Goal: Task Accomplishment & Management: Use online tool/utility

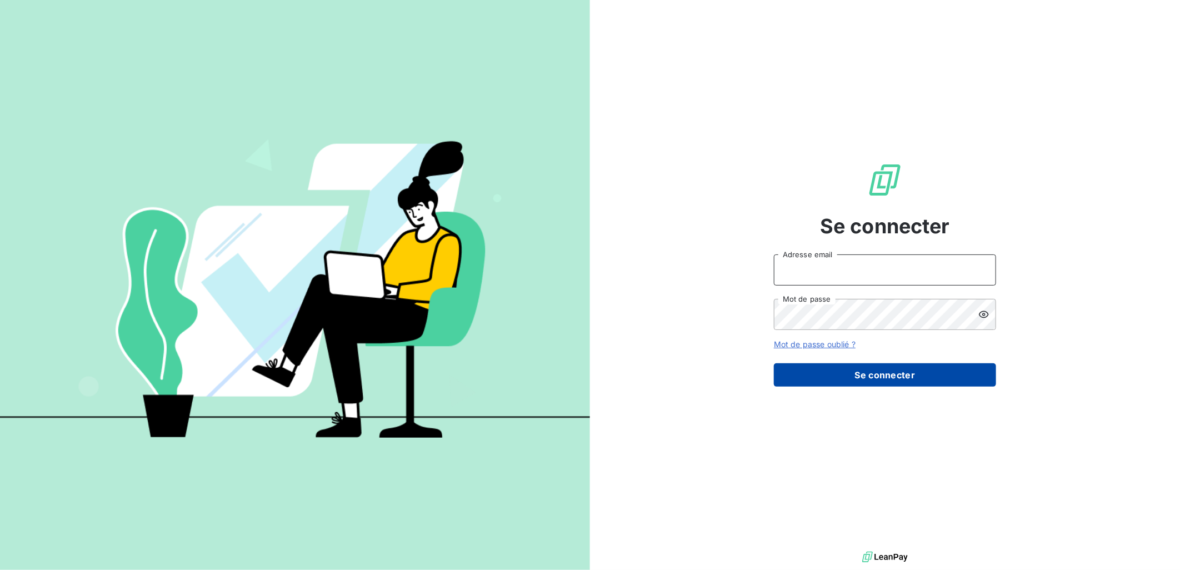
type input "[EMAIL_ADDRESS][PERSON_NAME][DOMAIN_NAME]"
click at [870, 375] on button "Se connecter" at bounding box center [885, 374] width 222 height 23
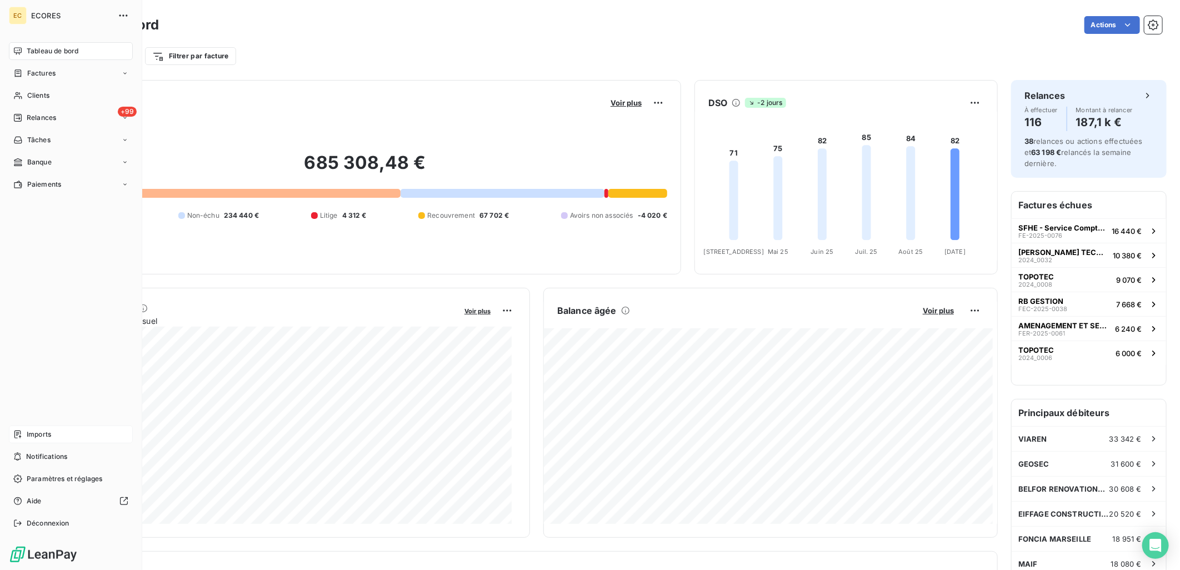
click at [39, 430] on span "Imports" at bounding box center [39, 435] width 24 height 10
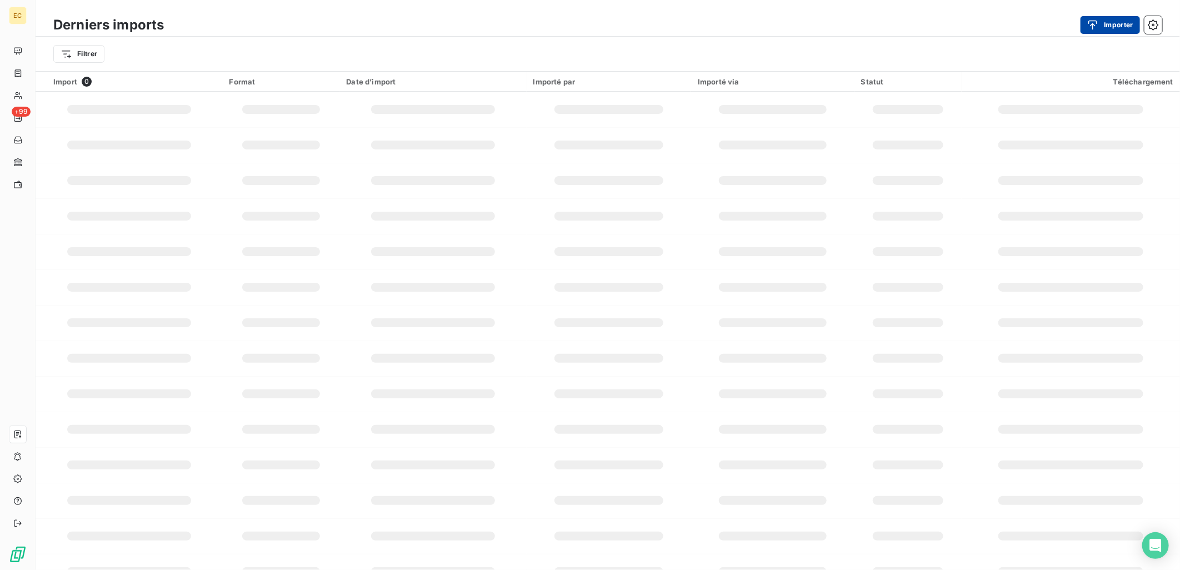
click at [1095, 20] on icon "button" at bounding box center [1093, 24] width 9 height 9
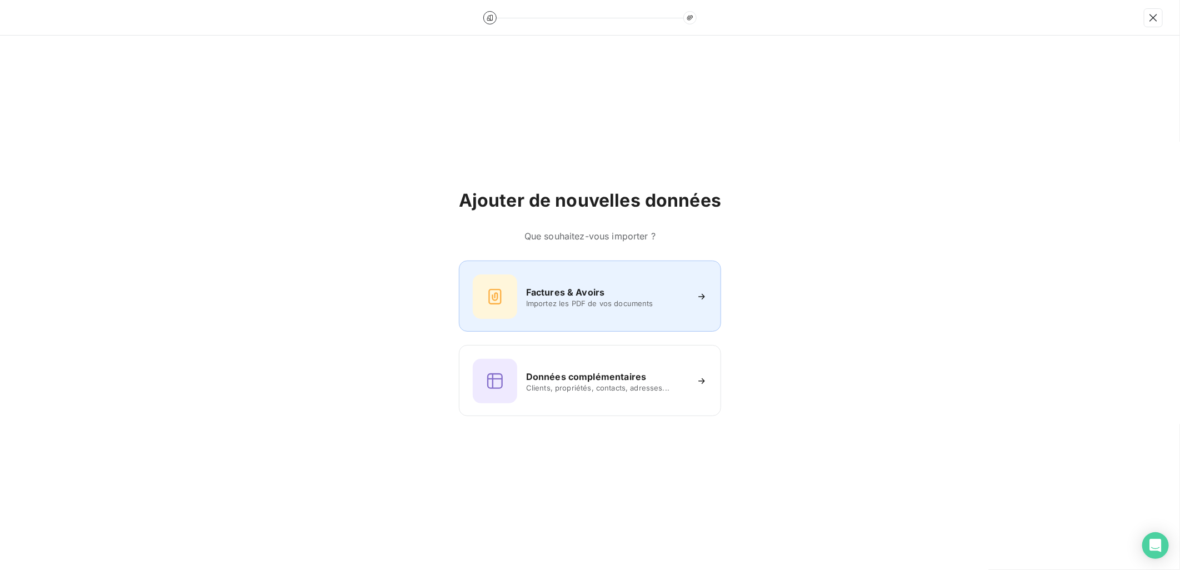
click at [562, 282] on div "Factures & Avoirs Importez les PDF de vos documents" at bounding box center [590, 297] width 235 height 44
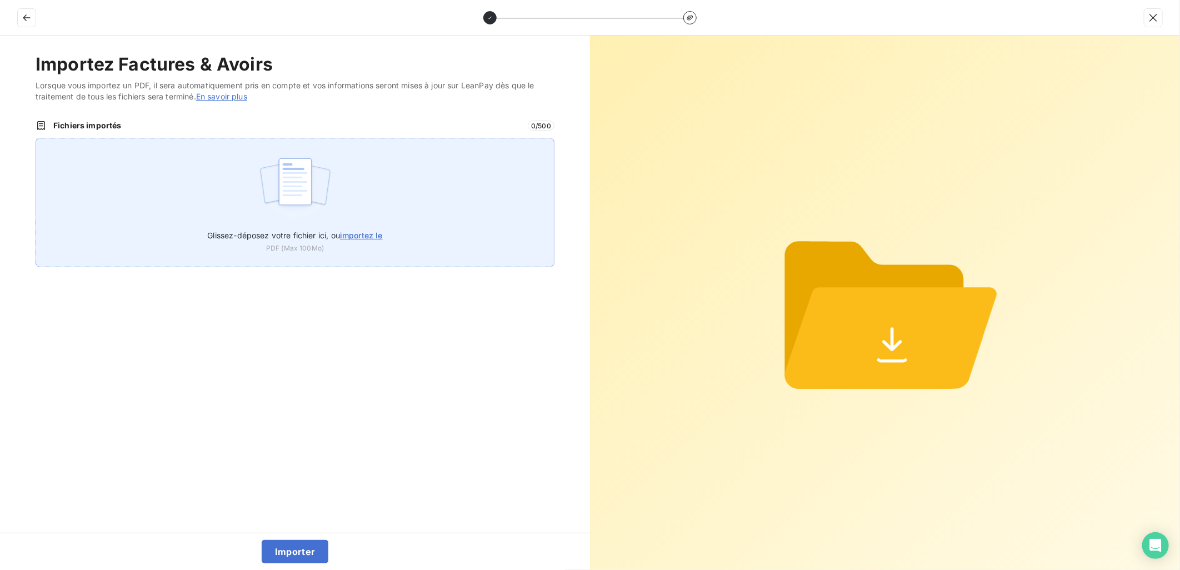
click at [346, 209] on div "Glissez-déposez votre fichier ici, ou importez le PDF (Max 100Mo)" at bounding box center [295, 202] width 519 height 129
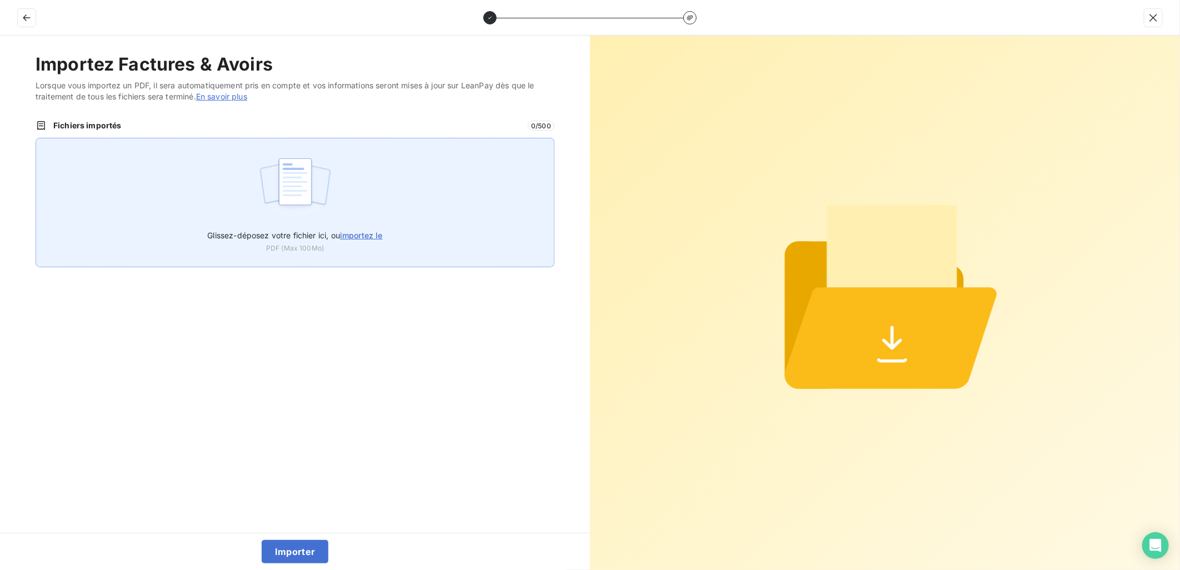
type input "C:\fakepath\FEF-2025-2599.pdf"
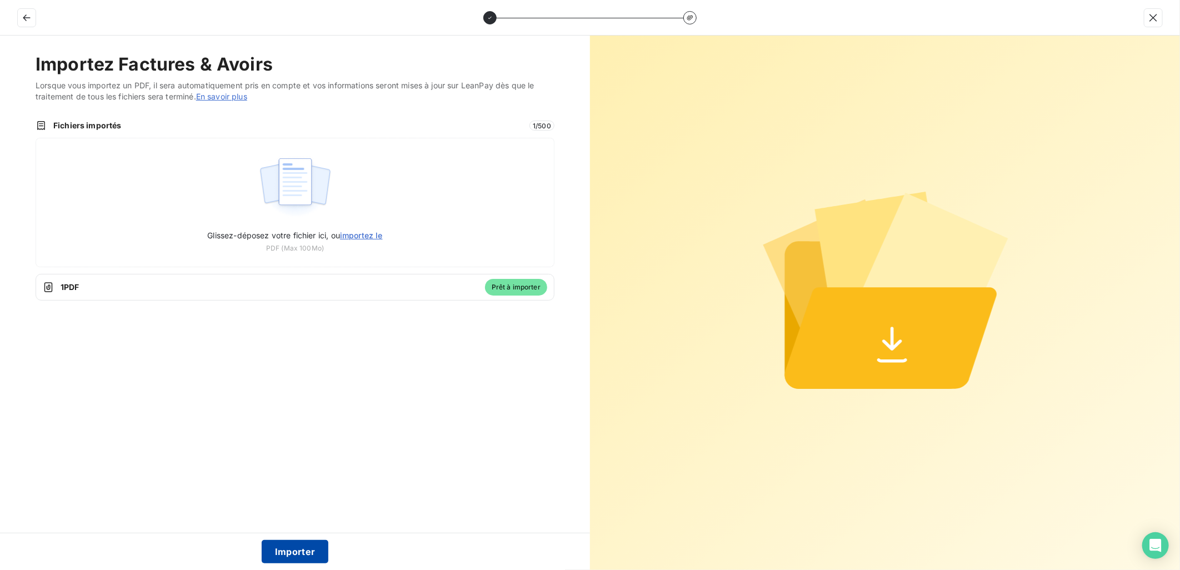
click at [295, 559] on button "Importer" at bounding box center [295, 551] width 67 height 23
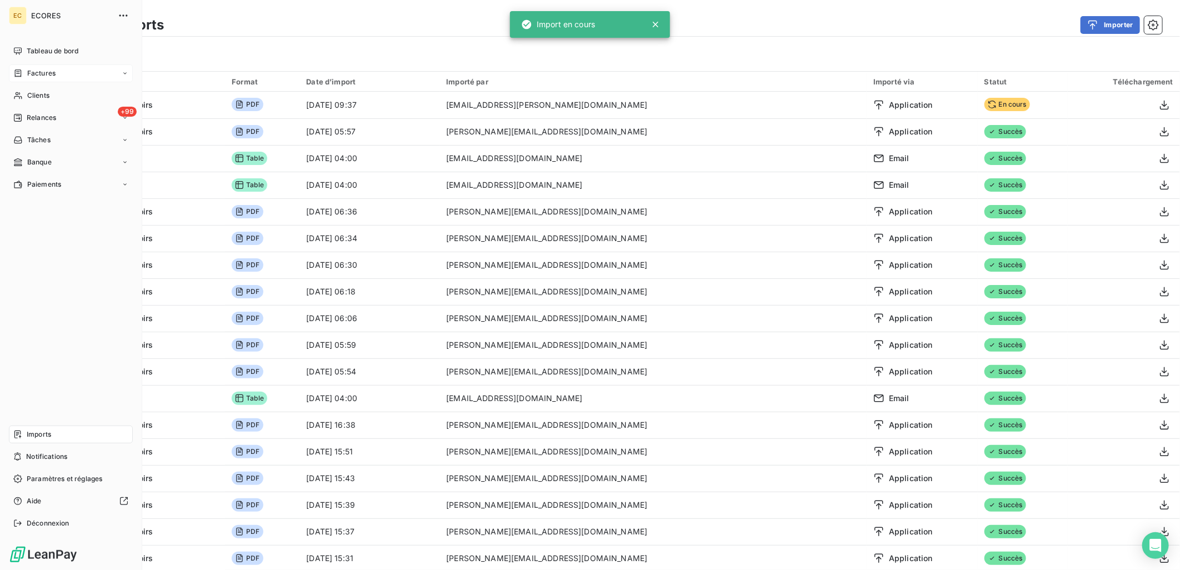
click at [56, 67] on div "Factures" at bounding box center [71, 73] width 124 height 18
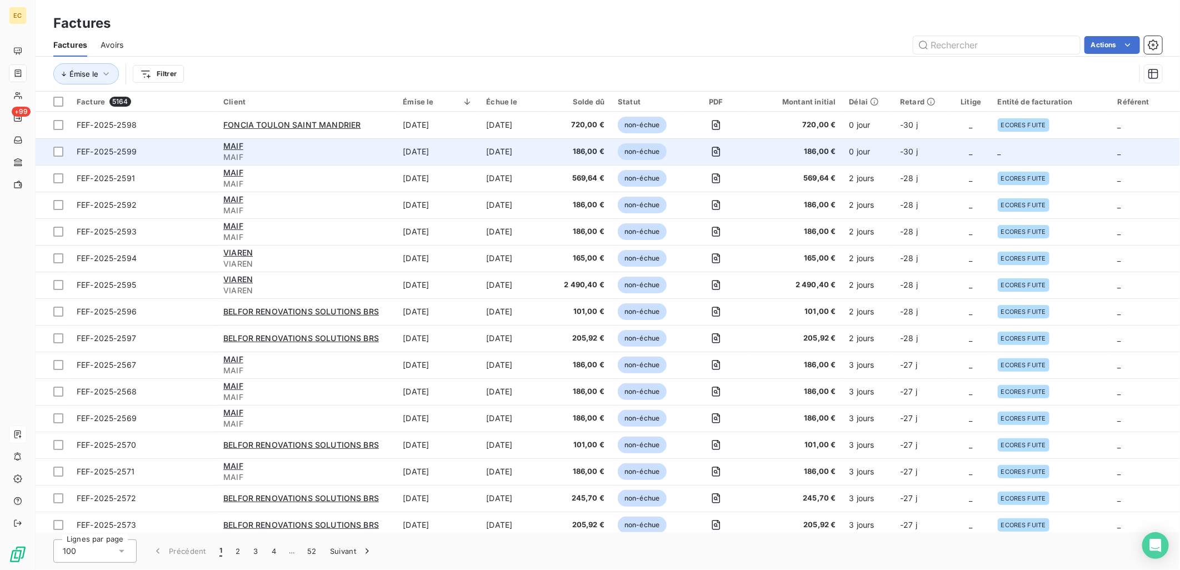
click at [834, 151] on span "186,00 €" at bounding box center [795, 151] width 81 height 11
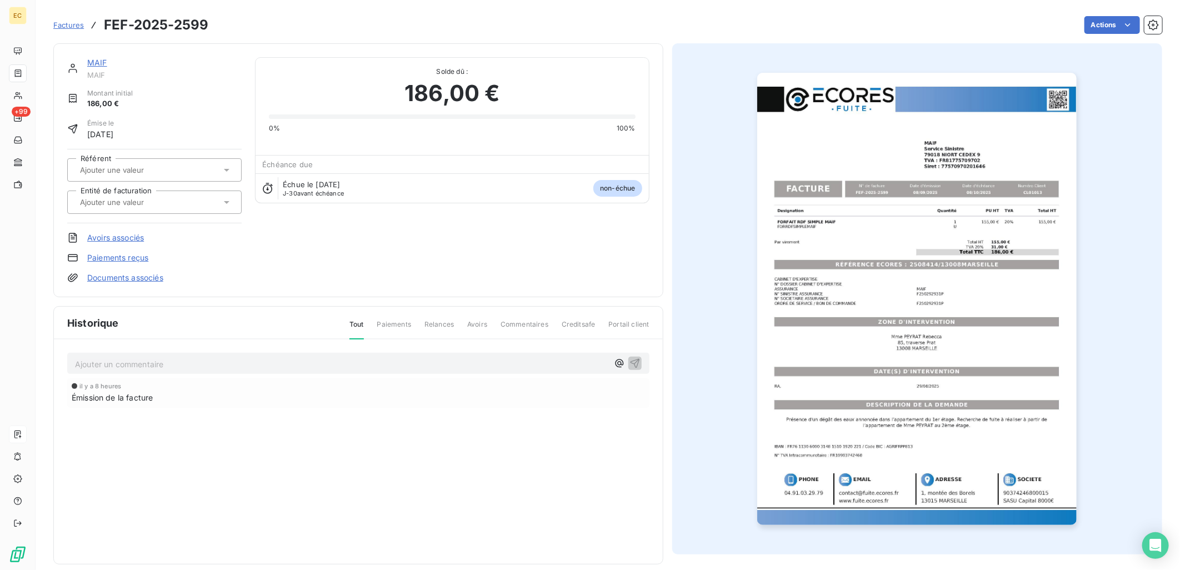
click at [111, 285] on div "MAIF MAIF Montant initial 186,00 € Émise le [DATE] Référent Entité de facturati…" at bounding box center [358, 170] width 610 height 254
click at [112, 280] on link "Documents associés" at bounding box center [125, 277] width 76 height 11
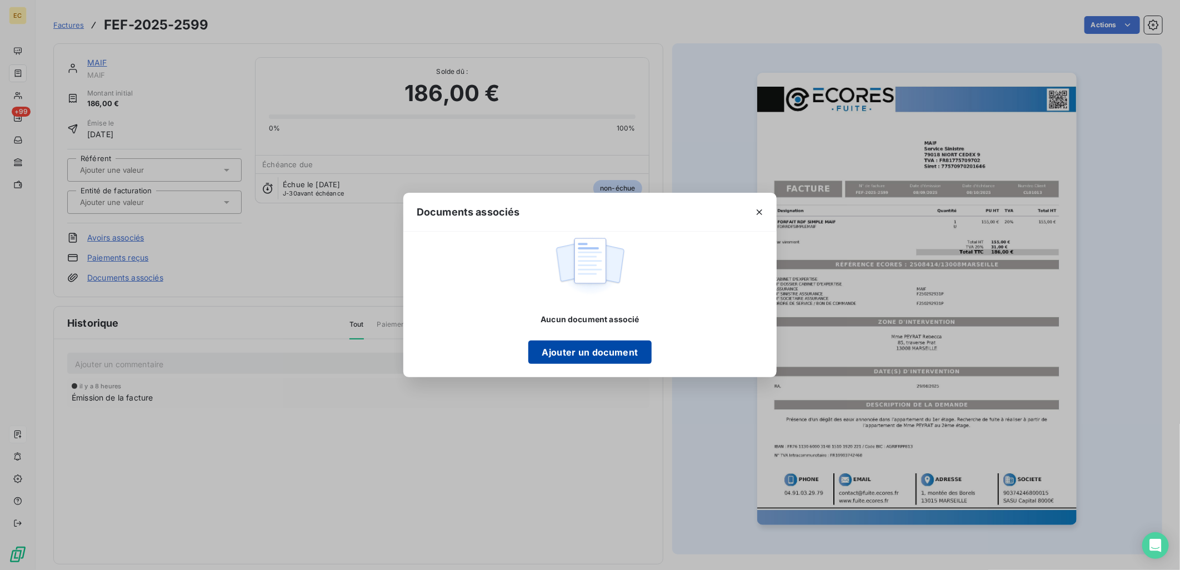
click at [614, 357] on button "Ajouter un document" at bounding box center [590, 352] width 123 height 23
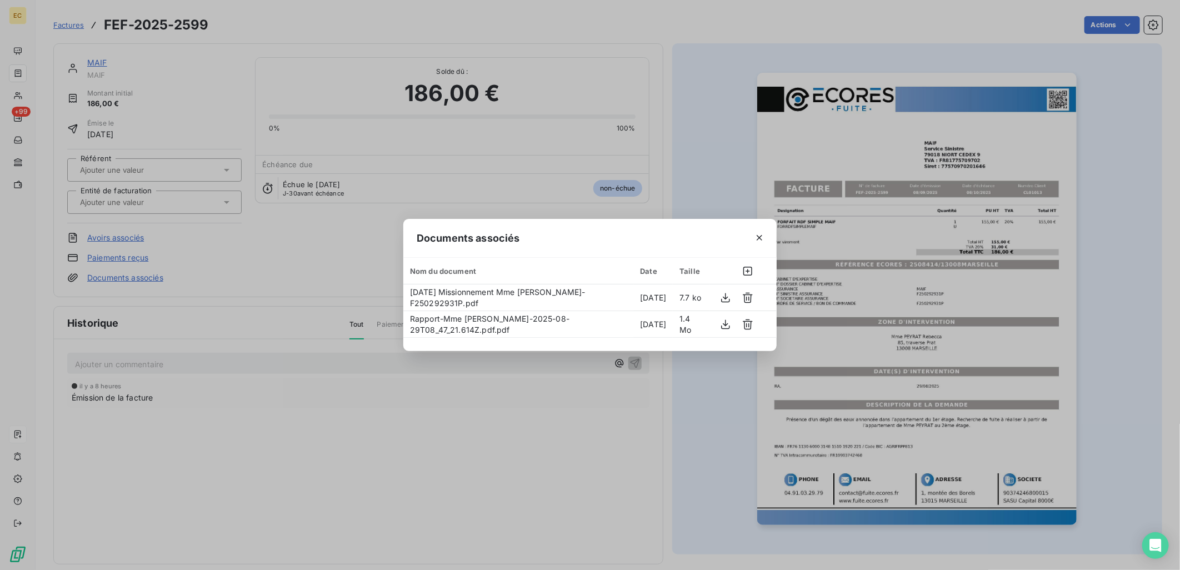
drag, startPoint x: 522, startPoint y: 432, endPoint x: 424, endPoint y: 382, distance: 110.4
click at [521, 430] on div "Documents associés Nom du document Date Taille [DATE] Missionnement Mme [PERSON…" at bounding box center [590, 285] width 1180 height 570
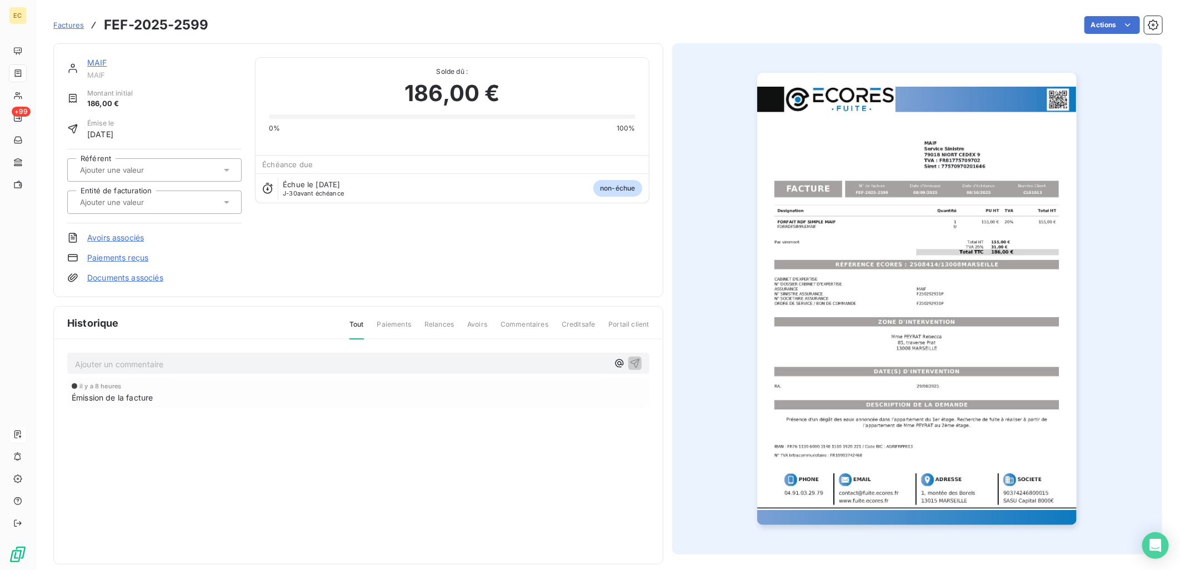
click at [150, 210] on div at bounding box center [154, 202] width 175 height 23
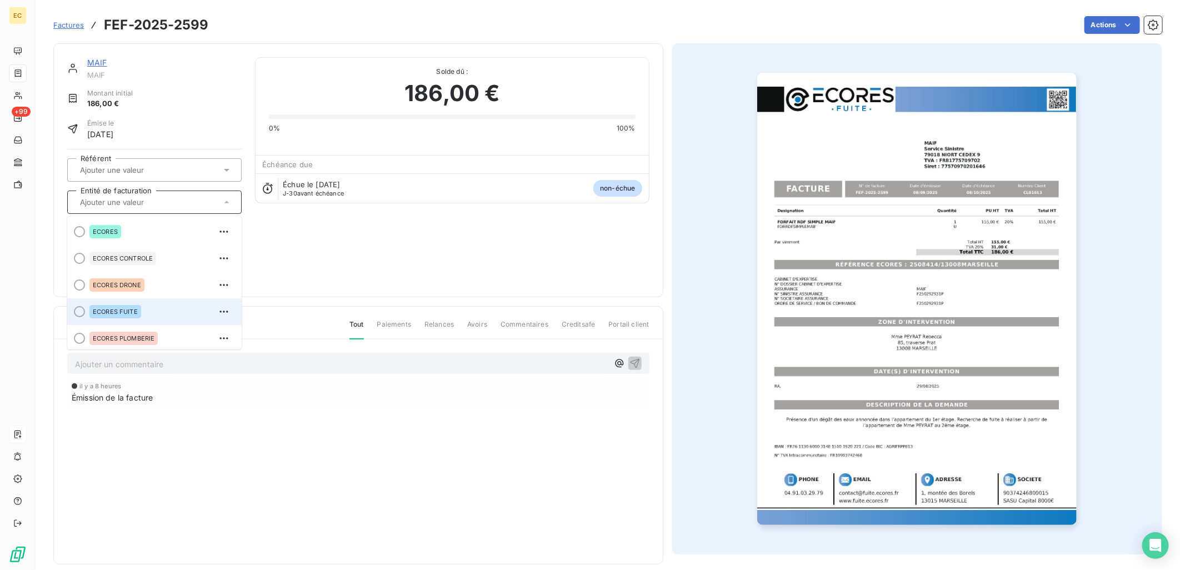
click at [157, 301] on li "ECORES FUITE" at bounding box center [154, 311] width 175 height 27
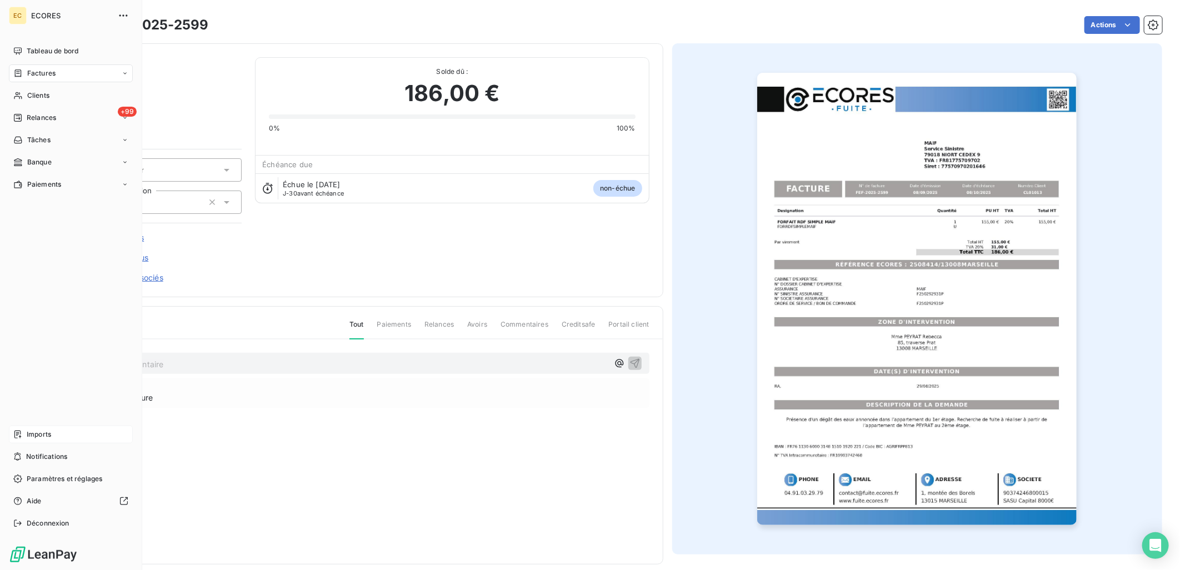
click at [34, 438] on span "Imports" at bounding box center [39, 435] width 24 height 10
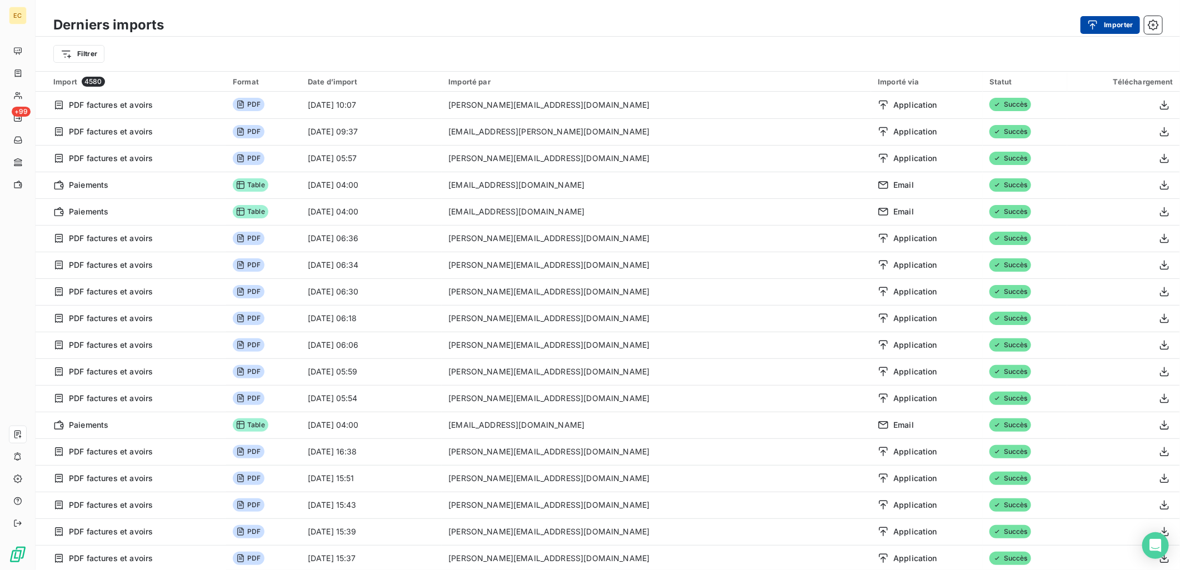
click at [1104, 28] on button "Importer" at bounding box center [1110, 25] width 59 height 18
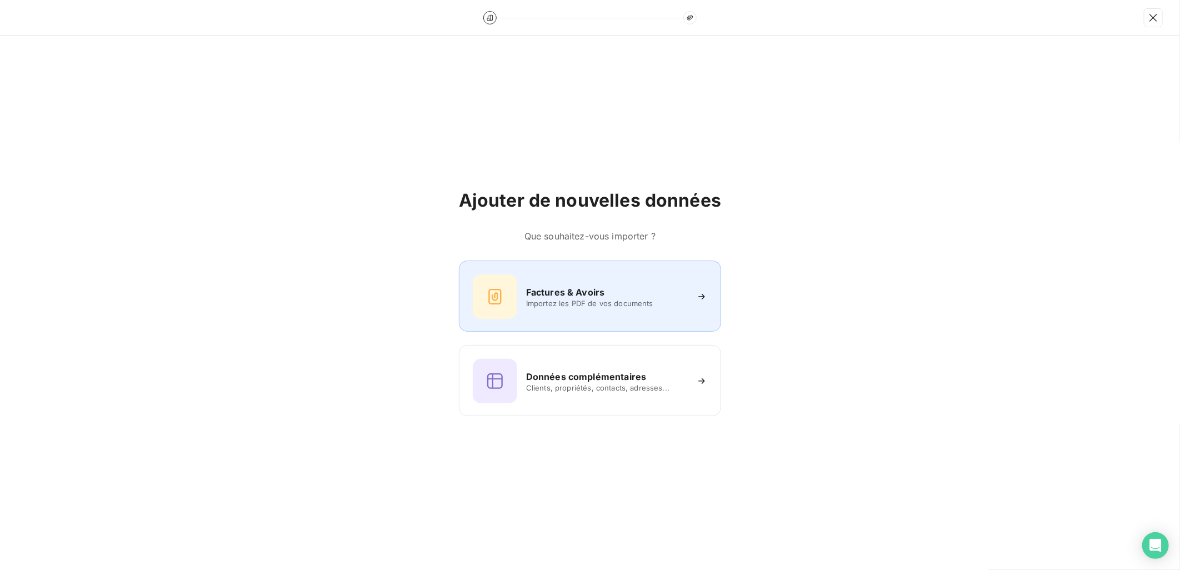
click at [568, 290] on h6 "Factures & Avoirs" at bounding box center [565, 292] width 79 height 13
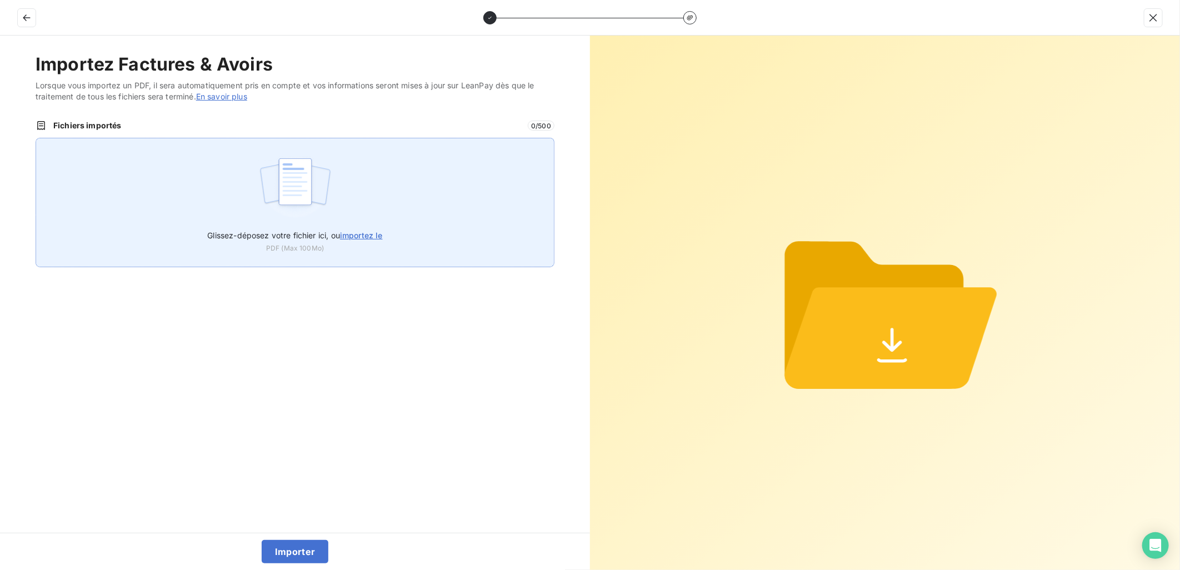
click at [331, 201] on img at bounding box center [295, 187] width 74 height 71
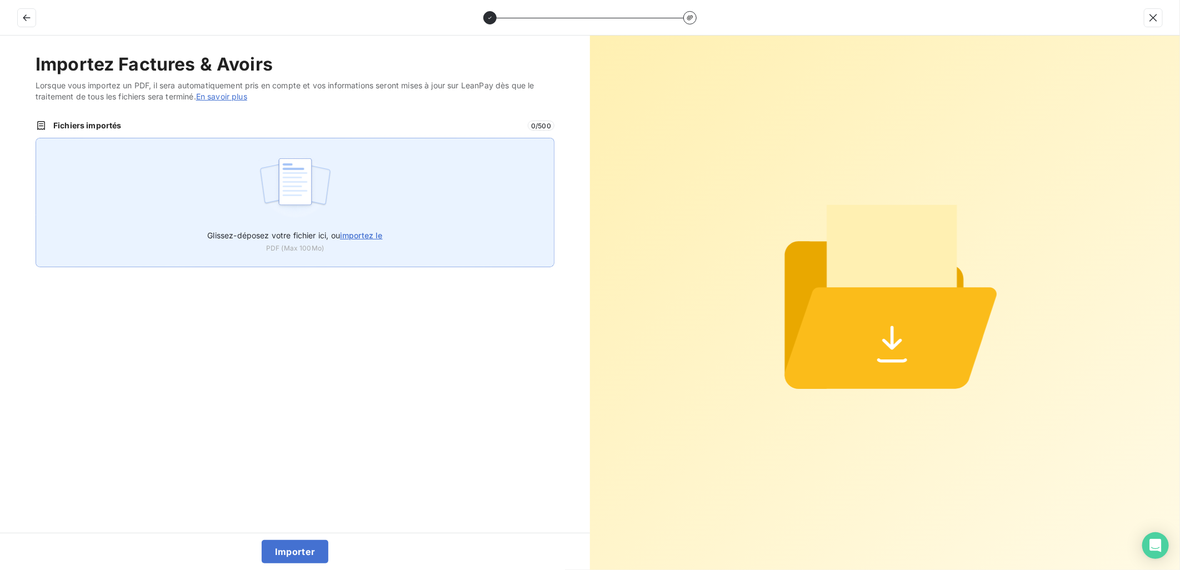
type input "C:\fakepath\FEF-2025-2600.pdf"
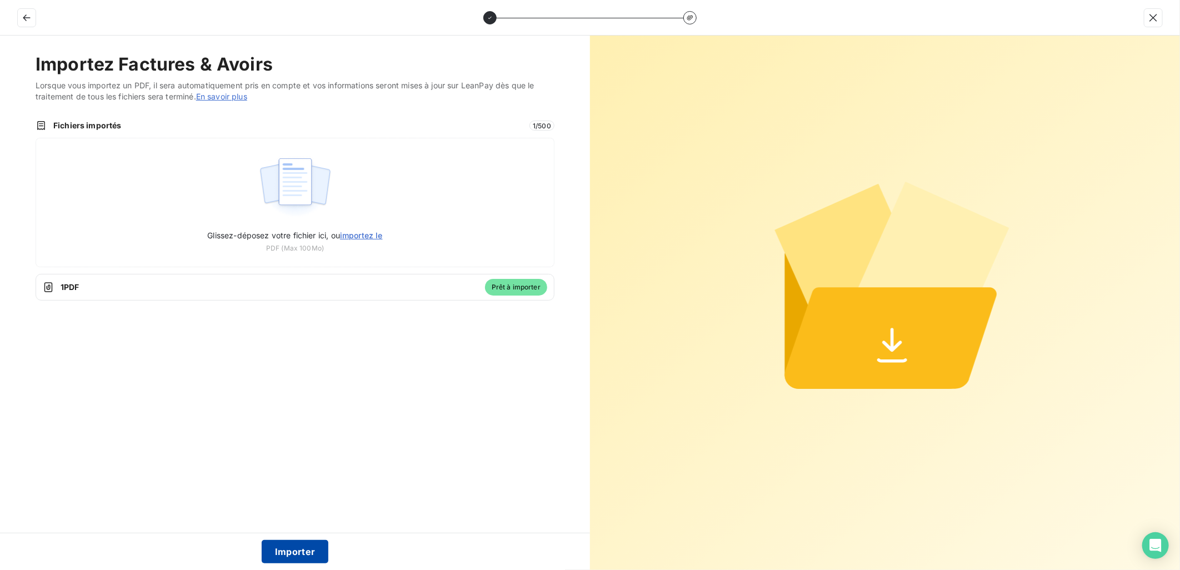
click at [298, 549] on button "Importer" at bounding box center [295, 551] width 67 height 23
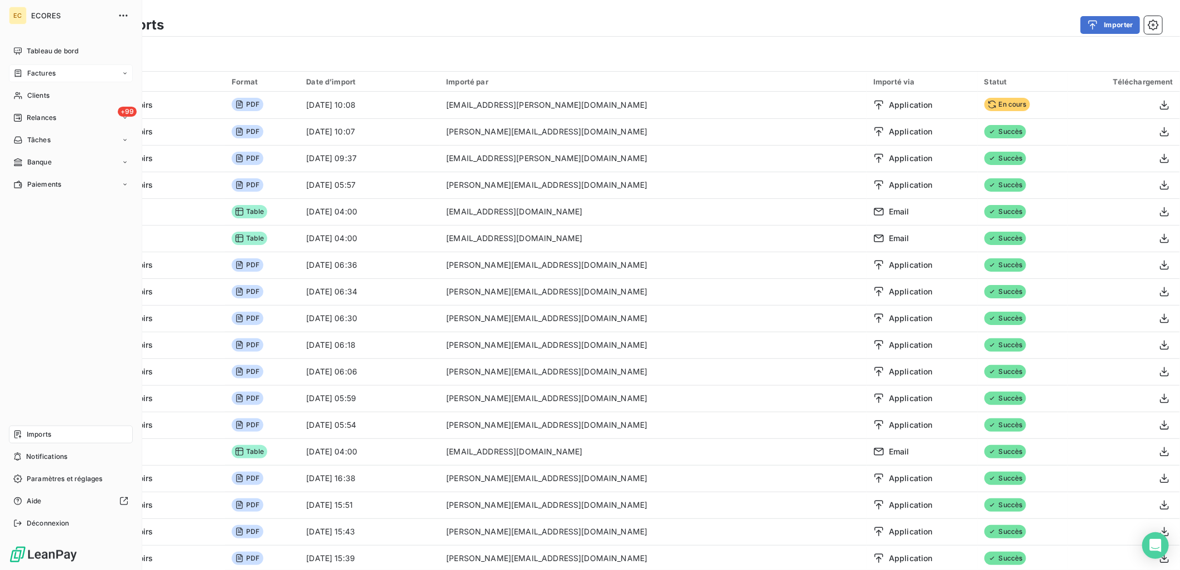
click at [29, 72] on span "Factures" at bounding box center [41, 73] width 28 height 10
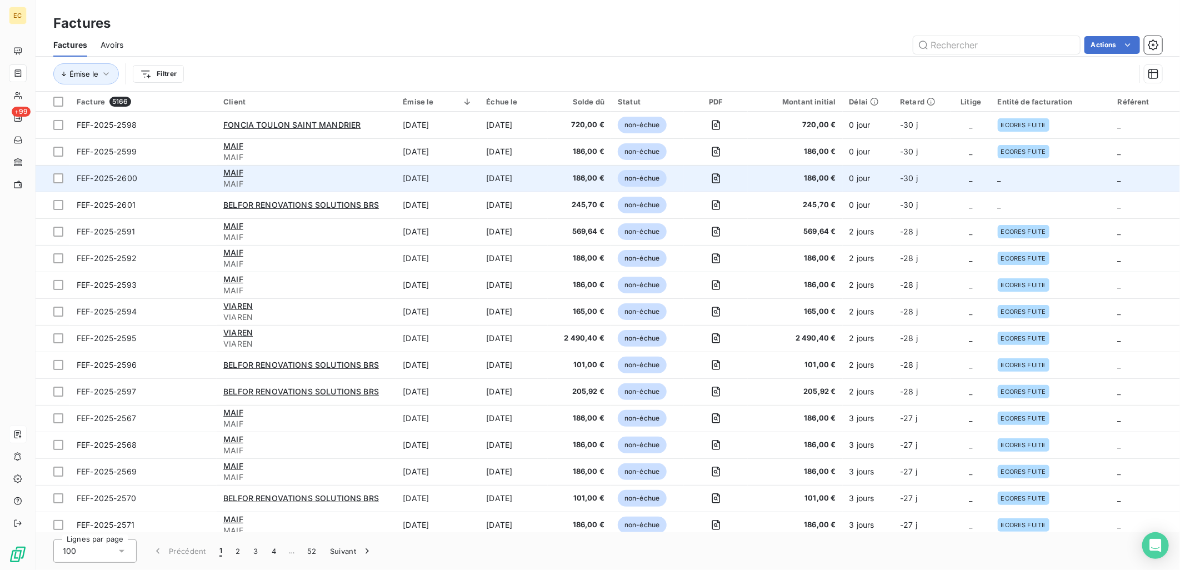
click at [1016, 181] on td "_" at bounding box center [1051, 178] width 120 height 27
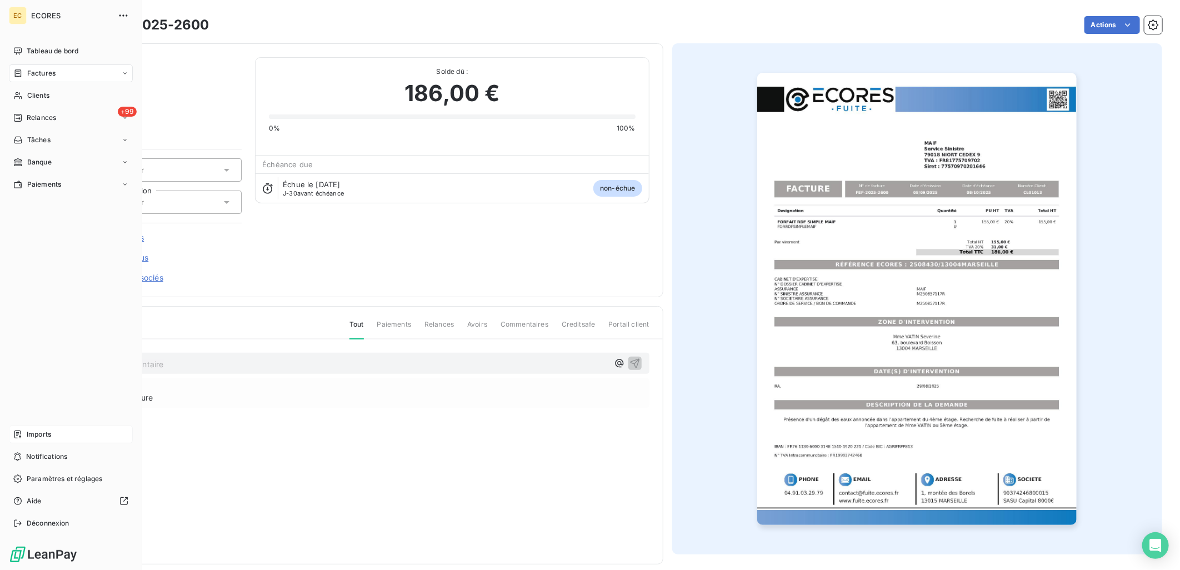
click at [46, 431] on span "Imports" at bounding box center [39, 435] width 24 height 10
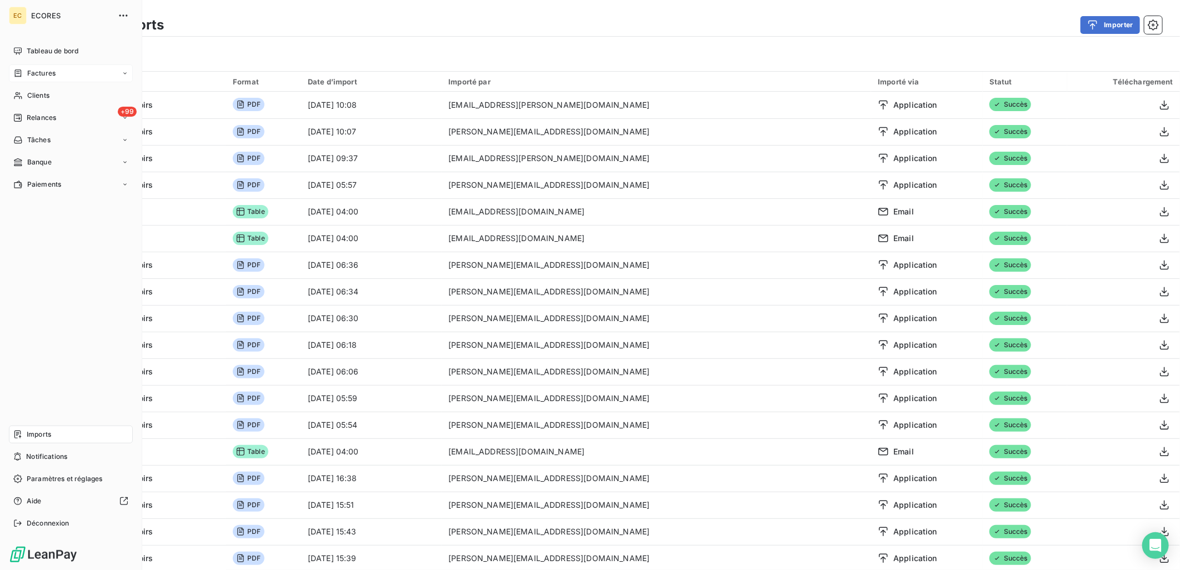
click at [39, 69] on span "Factures" at bounding box center [41, 73] width 28 height 10
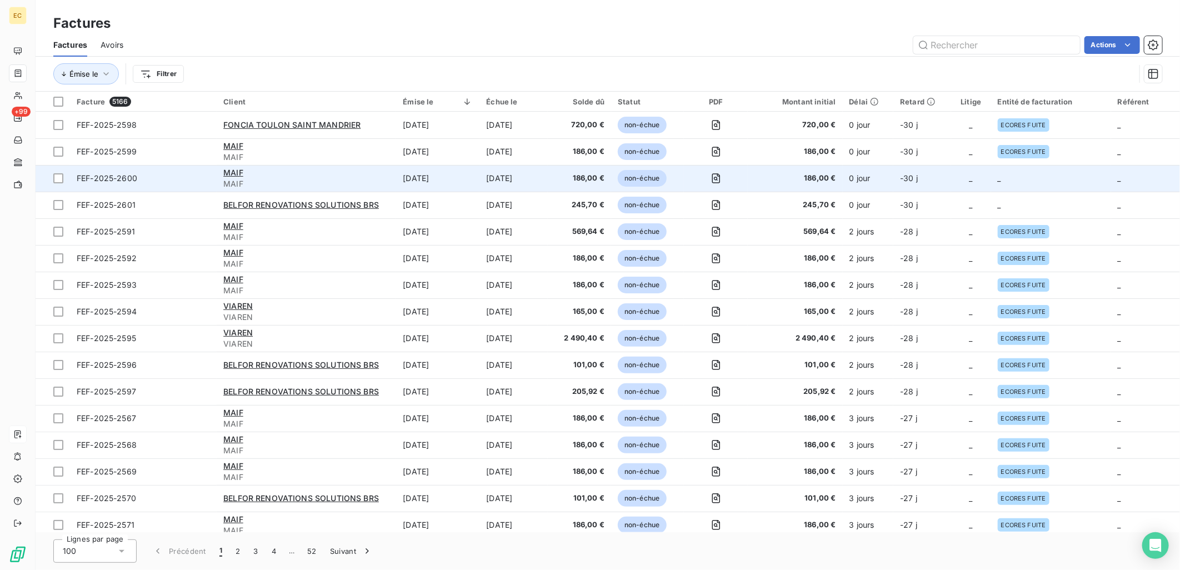
click at [840, 182] on td "186,00 €" at bounding box center [795, 178] width 94 height 27
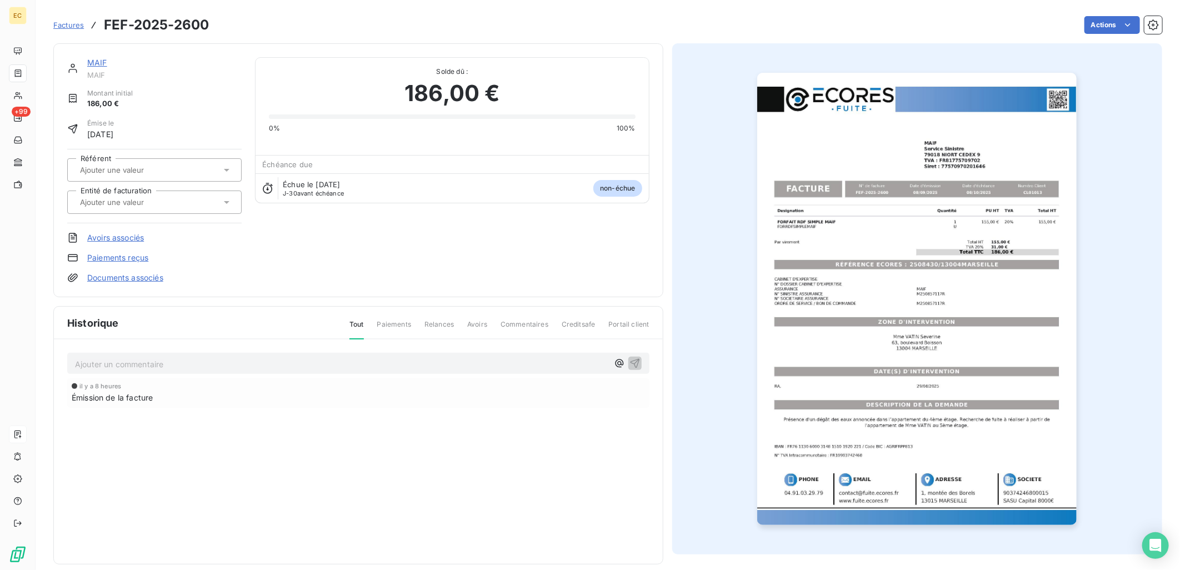
click at [165, 198] on input "text" at bounding box center [135, 202] width 112 height 10
click at [390, 312] on div "Historique Tout Paiements Relances Avoirs Commentaires Creditsafe Portail client" at bounding box center [358, 323] width 609 height 33
click at [143, 277] on link "Documents associés" at bounding box center [125, 277] width 76 height 11
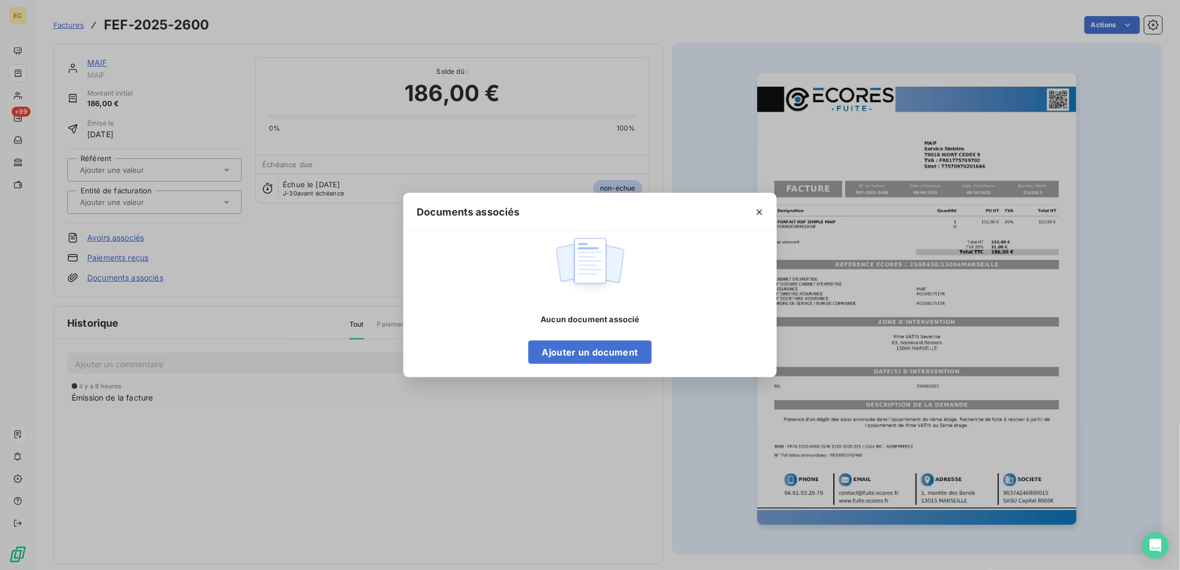
click at [611, 336] on div "Aucun document associé Ajouter un document" at bounding box center [590, 339] width 123 height 50
click at [614, 352] on button "Ajouter un document" at bounding box center [590, 352] width 123 height 23
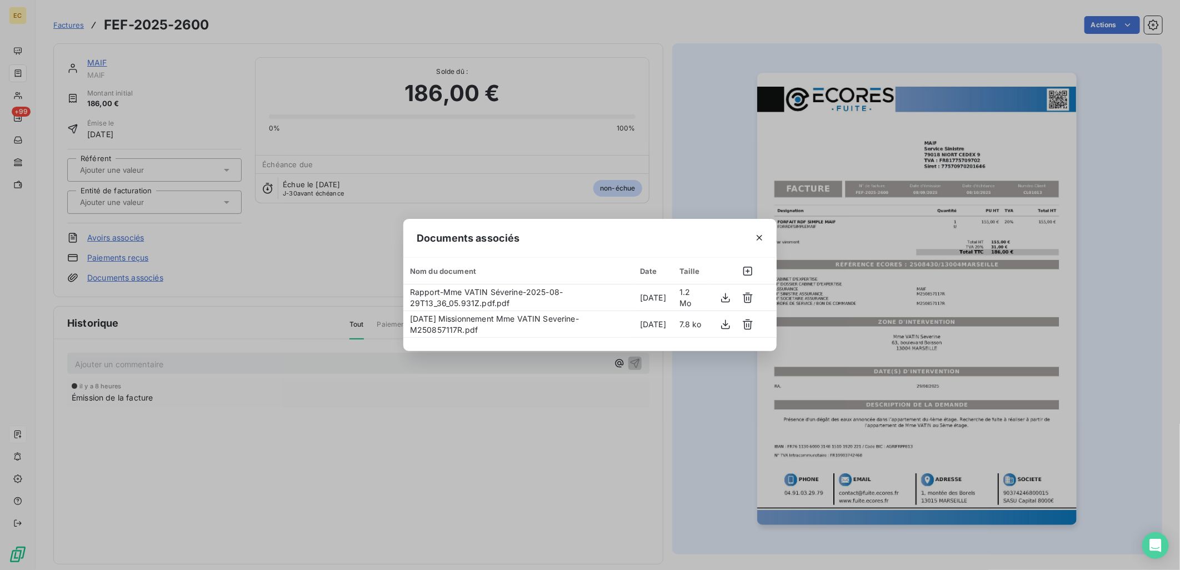
click at [297, 273] on div "Documents associés Nom du document Date Taille Rapport-Mme VATIN Séverine-2025-…" at bounding box center [590, 285] width 1180 height 570
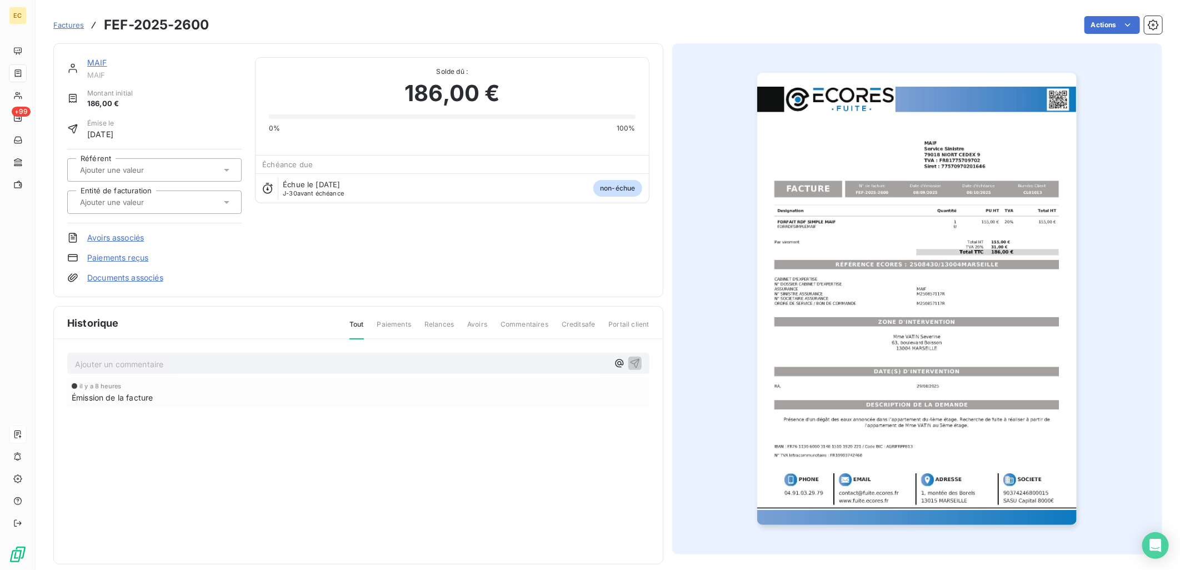
click at [133, 207] on div at bounding box center [149, 202] width 144 height 14
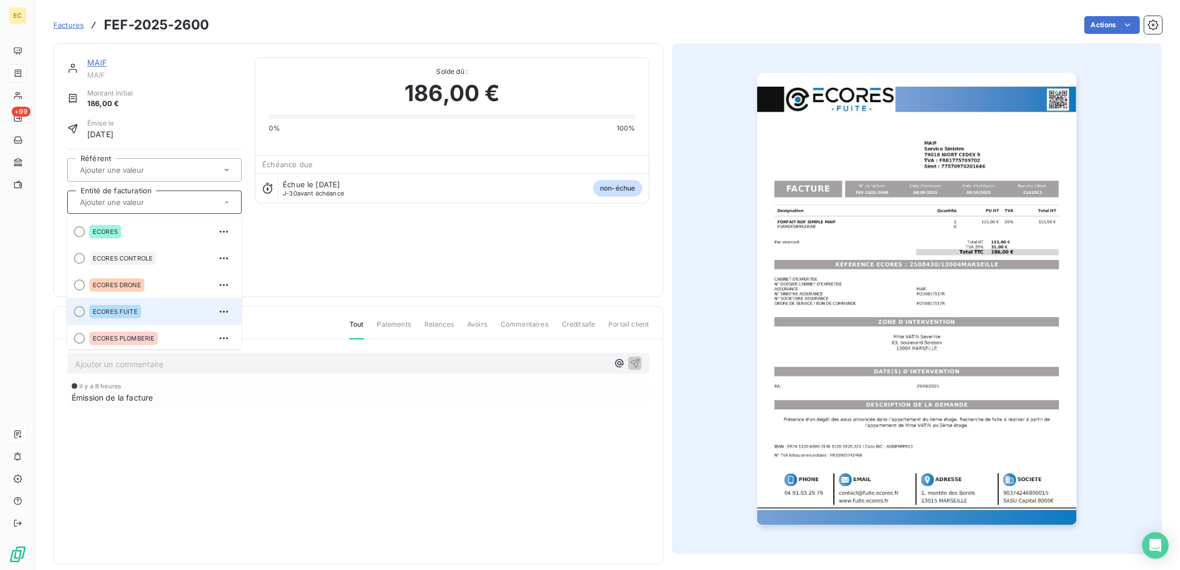
click at [148, 308] on div "ECORES FUITE" at bounding box center [160, 312] width 143 height 18
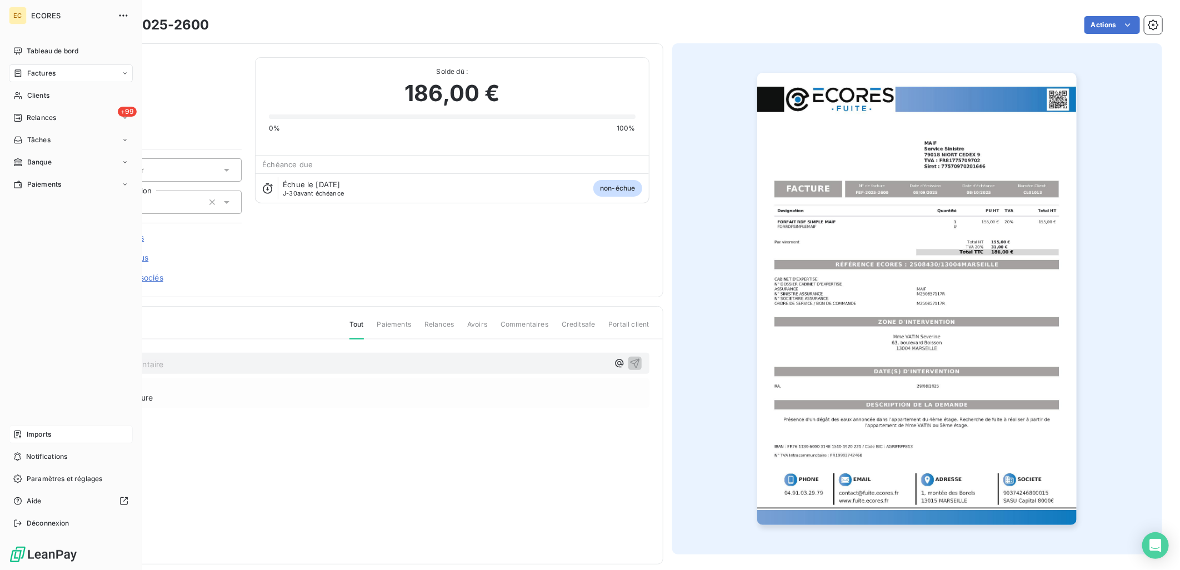
click at [45, 432] on span "Imports" at bounding box center [39, 435] width 24 height 10
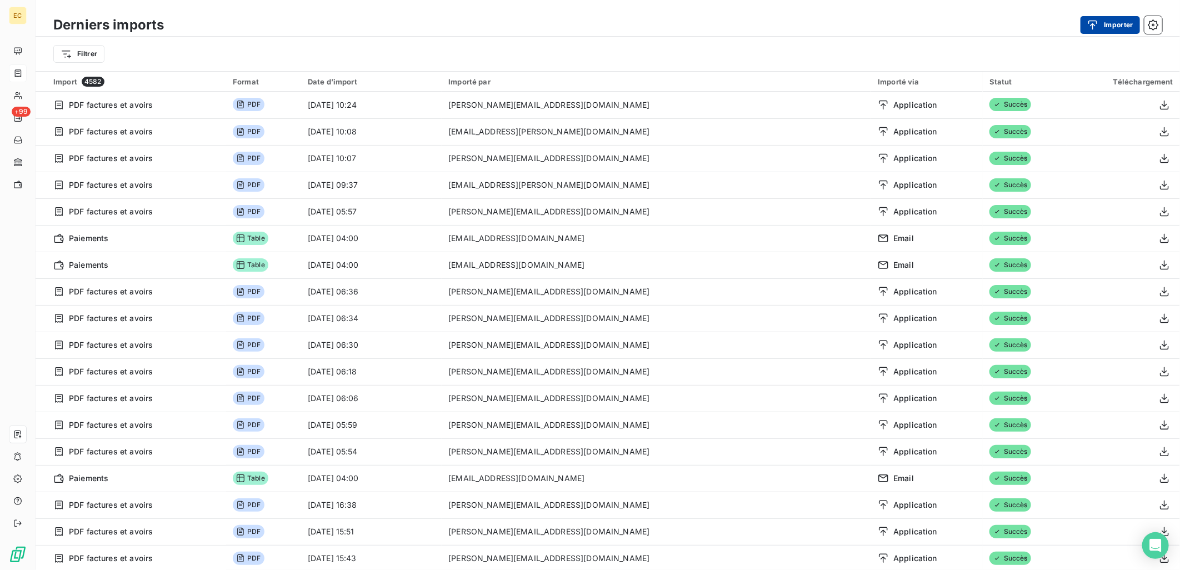
click at [1110, 20] on button "Importer" at bounding box center [1110, 25] width 59 height 18
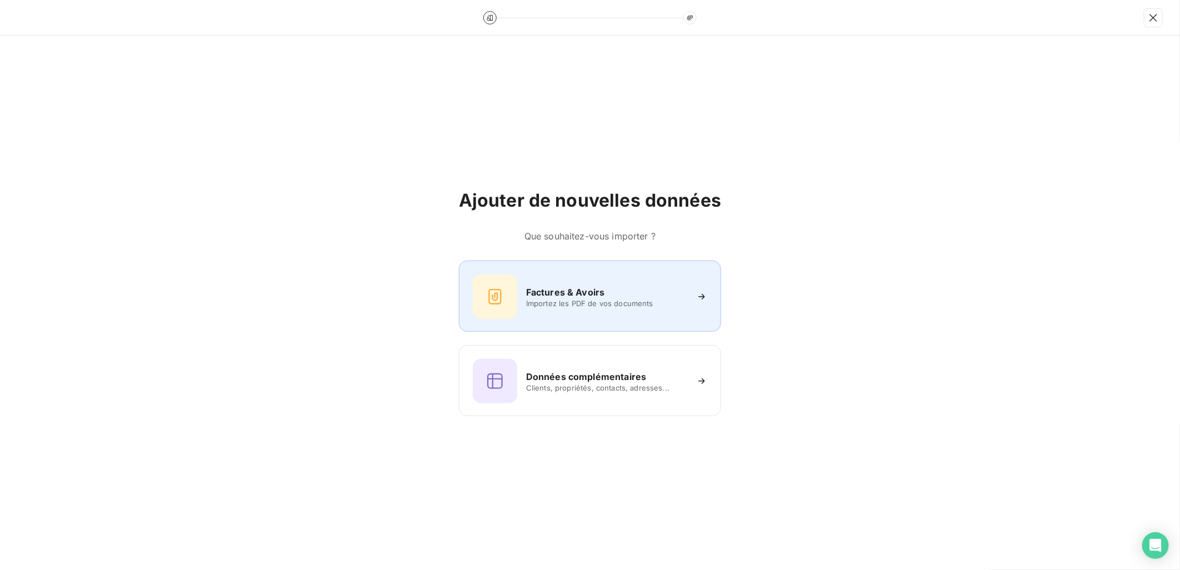
click at [625, 303] on span "Importez les PDF de vos documents" at bounding box center [606, 303] width 161 height 9
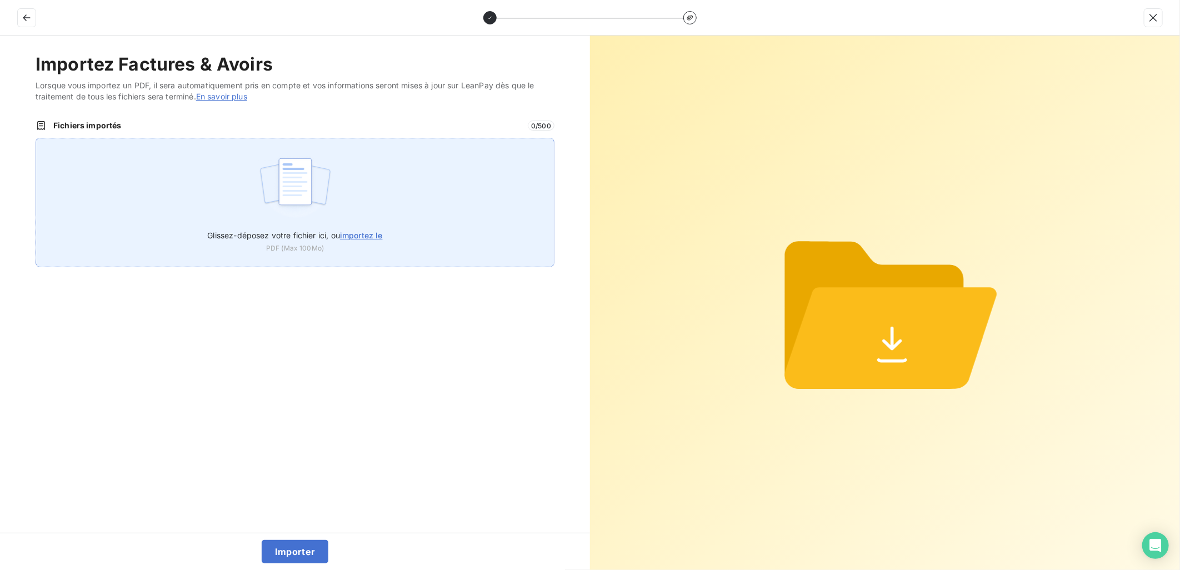
click at [270, 223] on label "Glissez-déposez votre fichier ici, ou importez le" at bounding box center [294, 233] width 175 height 21
click at [36, 138] on input "Glissez-déposez votre fichier ici, ou importez le" at bounding box center [36, 138] width 1 height 1
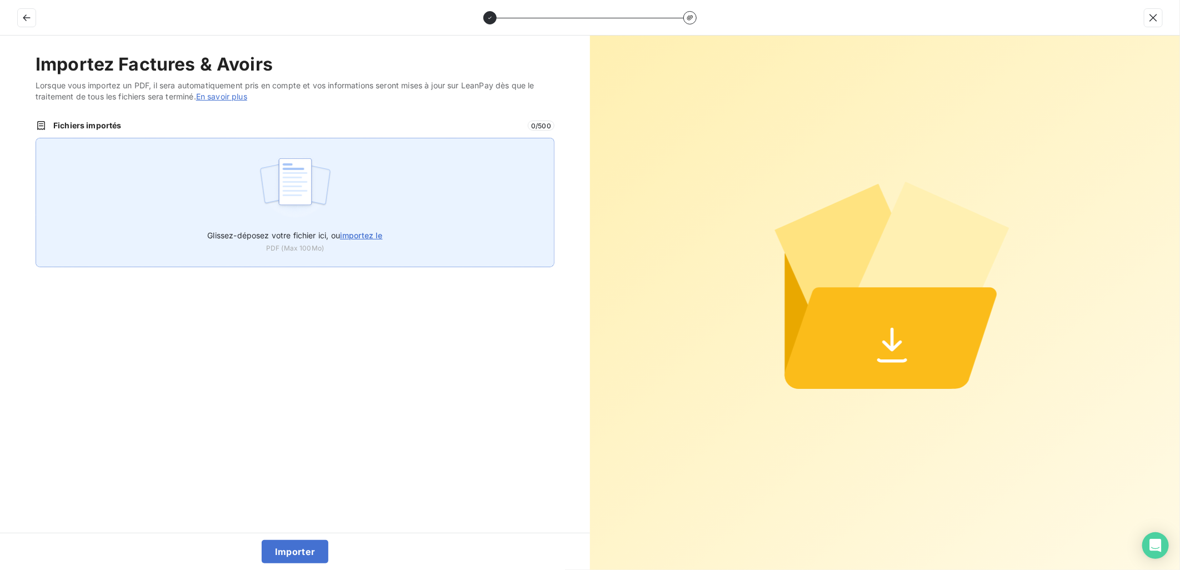
type input "C:\fakepath\FEF-2025-2602.pdf"
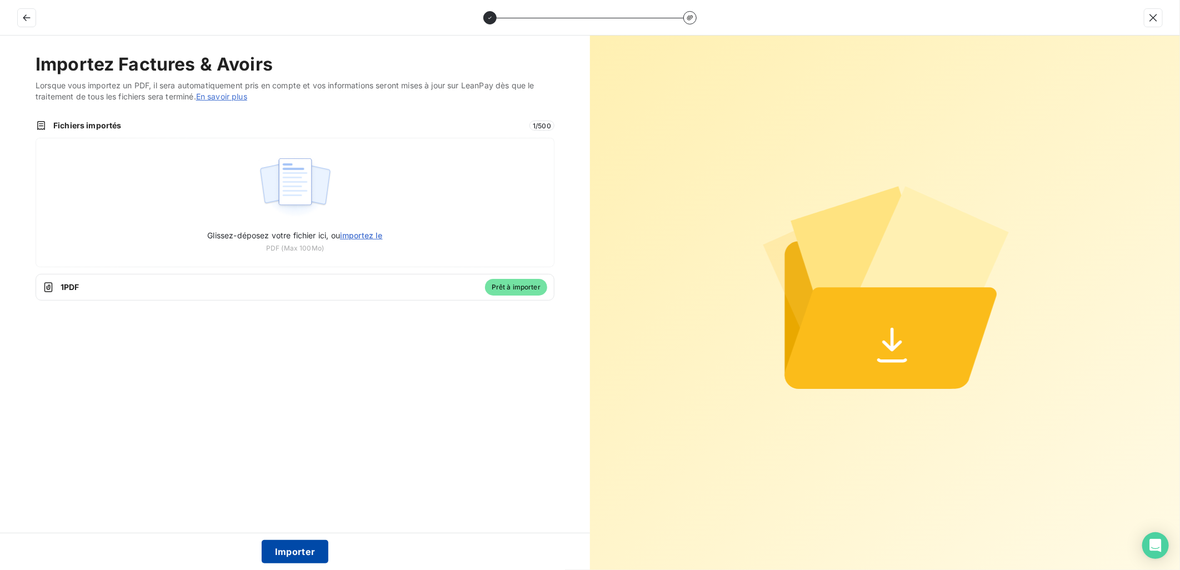
click at [286, 549] on button "Importer" at bounding box center [295, 551] width 67 height 23
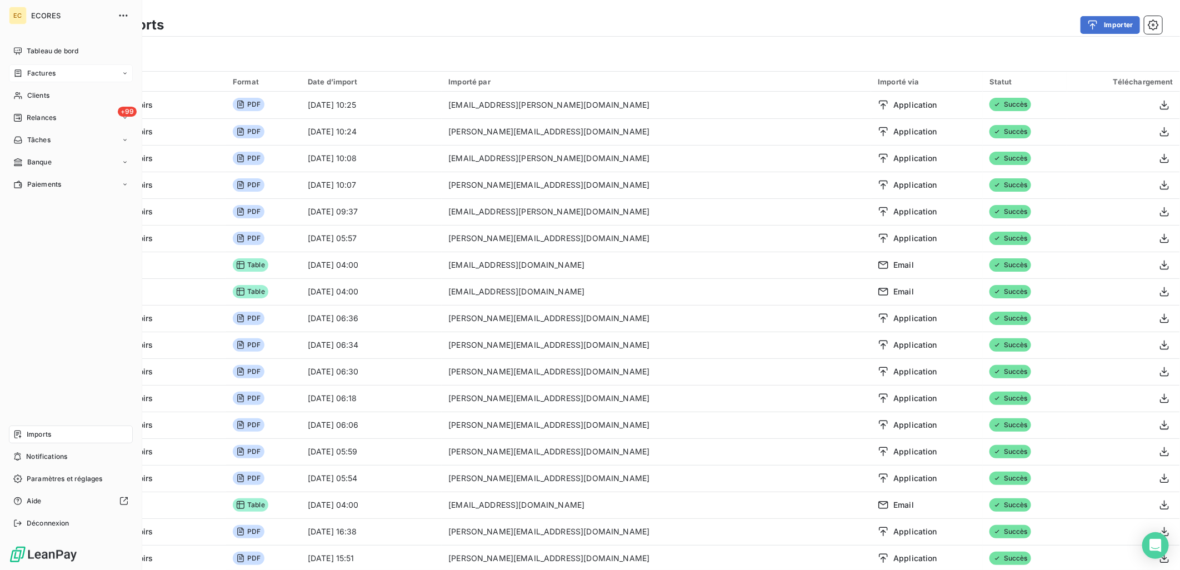
click at [29, 78] on span "Factures" at bounding box center [41, 73] width 28 height 10
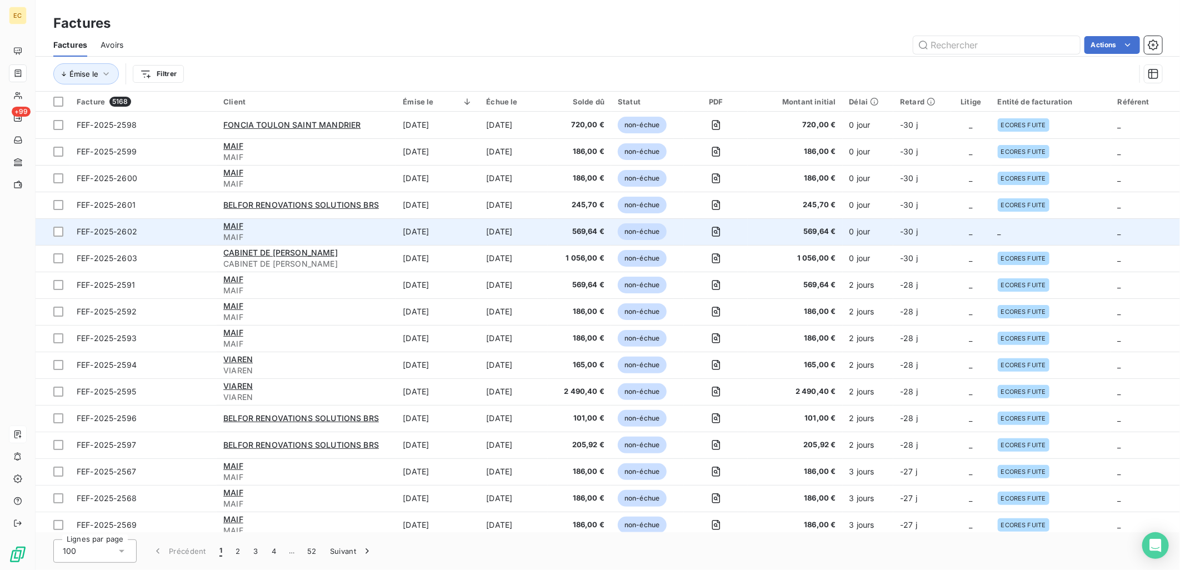
click at [753, 237] on td "569,64 €" at bounding box center [795, 231] width 94 height 27
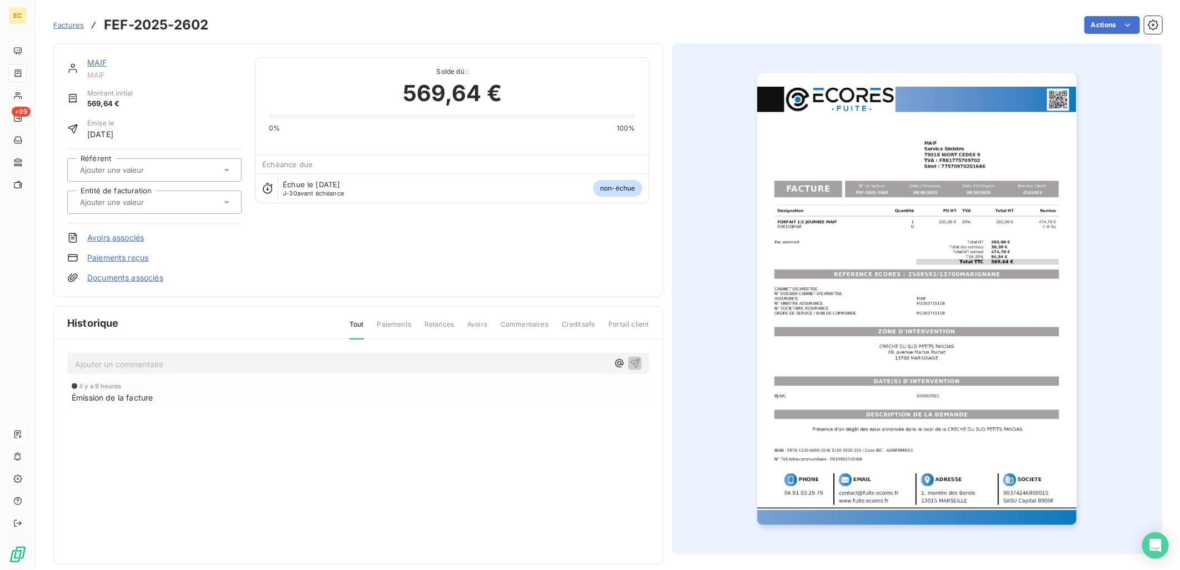
click at [137, 280] on link "Documents associés" at bounding box center [125, 277] width 76 height 11
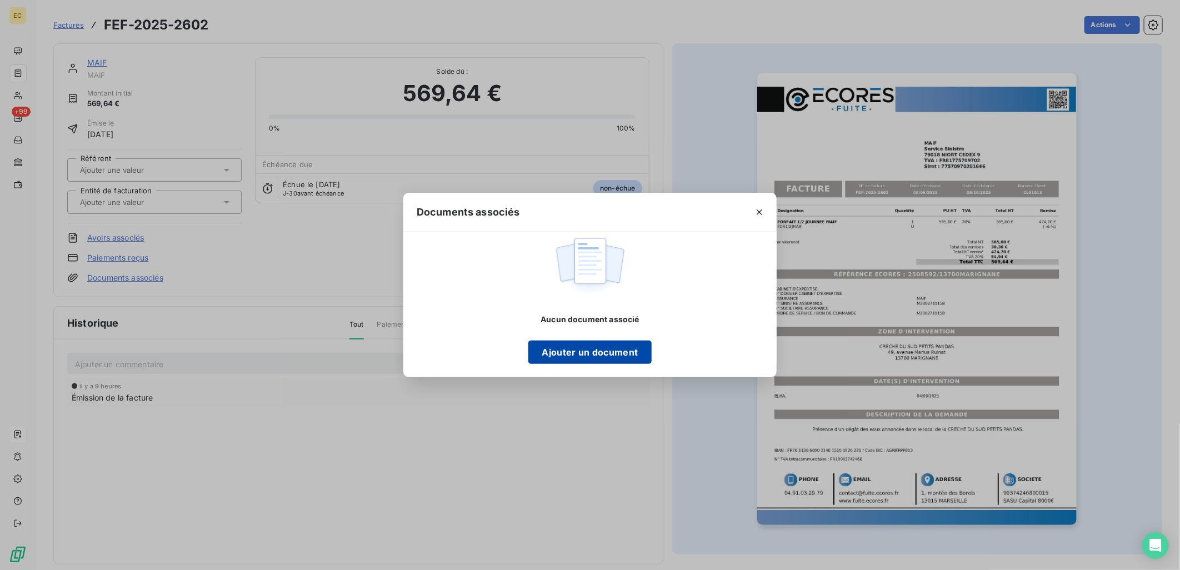
click at [623, 351] on button "Ajouter un document" at bounding box center [590, 352] width 123 height 23
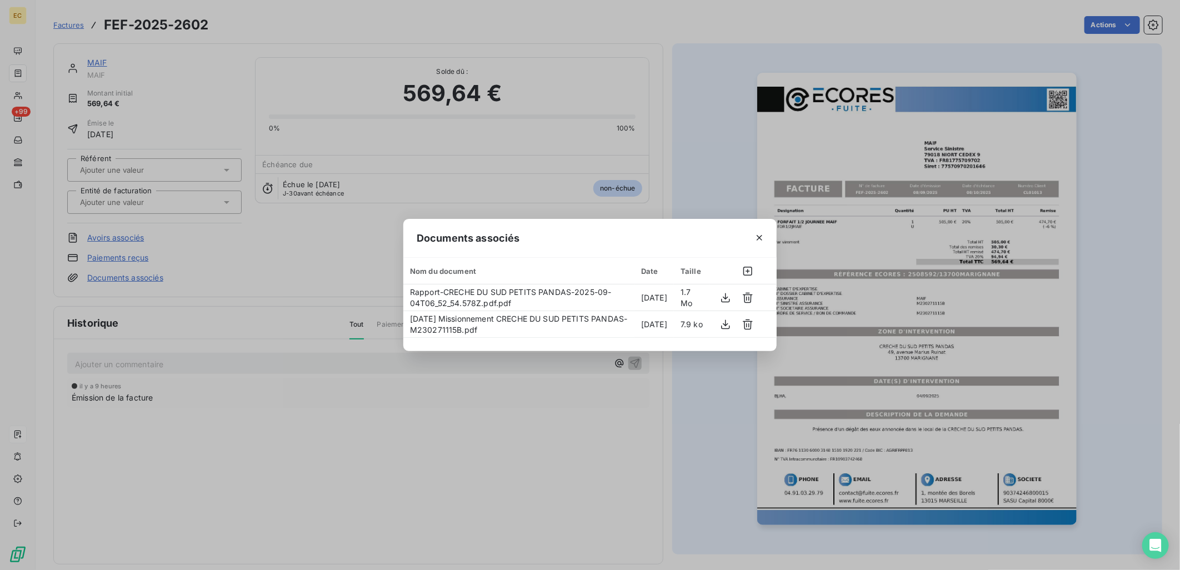
click at [261, 260] on div "Documents associés Nom du document Date Taille Rapport-CRECHE DU SUD PETITS PAN…" at bounding box center [590, 285] width 1180 height 570
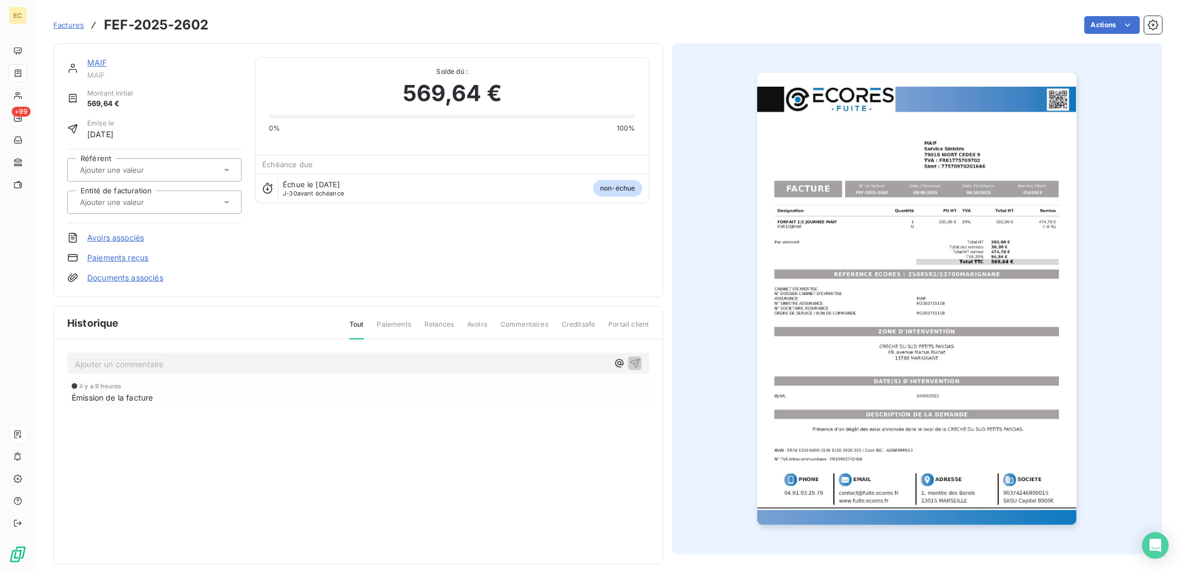
click at [170, 206] on input "text" at bounding box center [135, 202] width 112 height 10
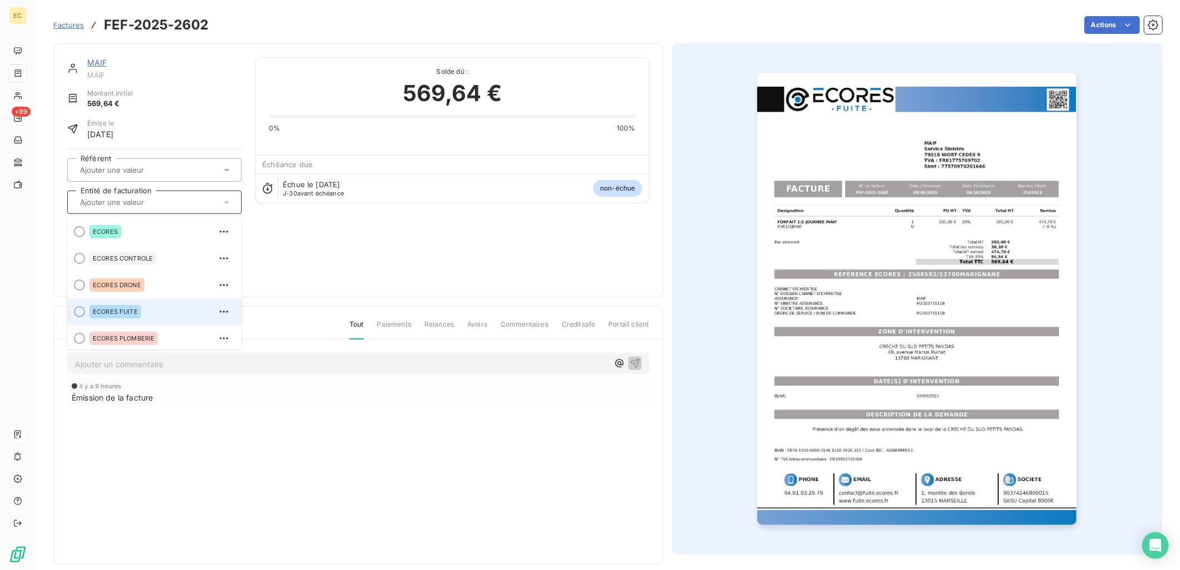
click at [118, 306] on div "ECORES FUITE" at bounding box center [115, 311] width 52 height 13
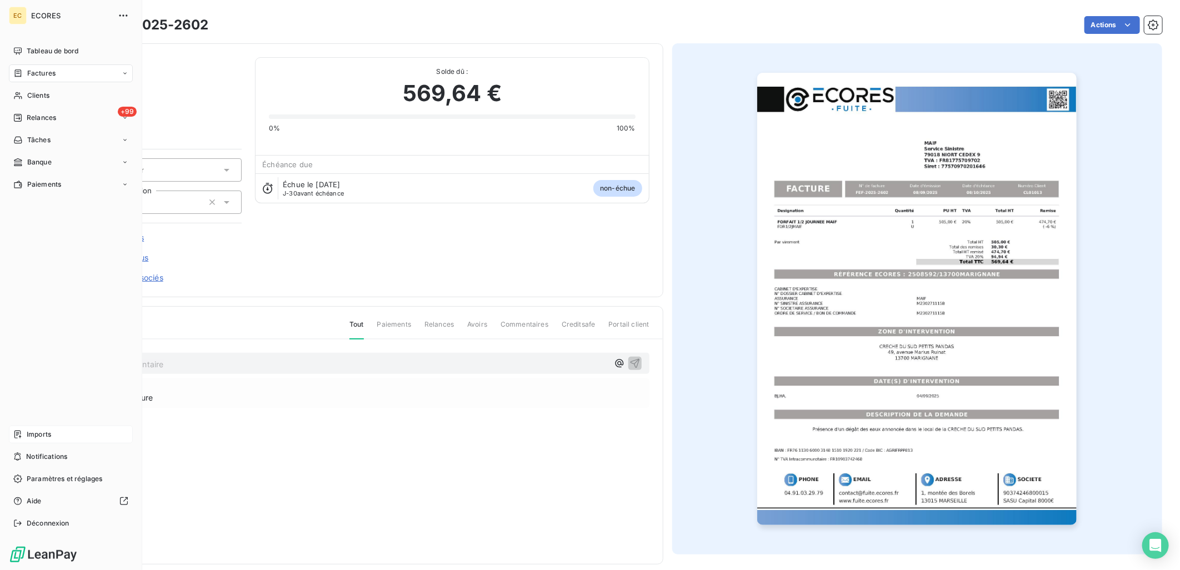
click at [52, 436] on div "Imports" at bounding box center [71, 435] width 124 height 18
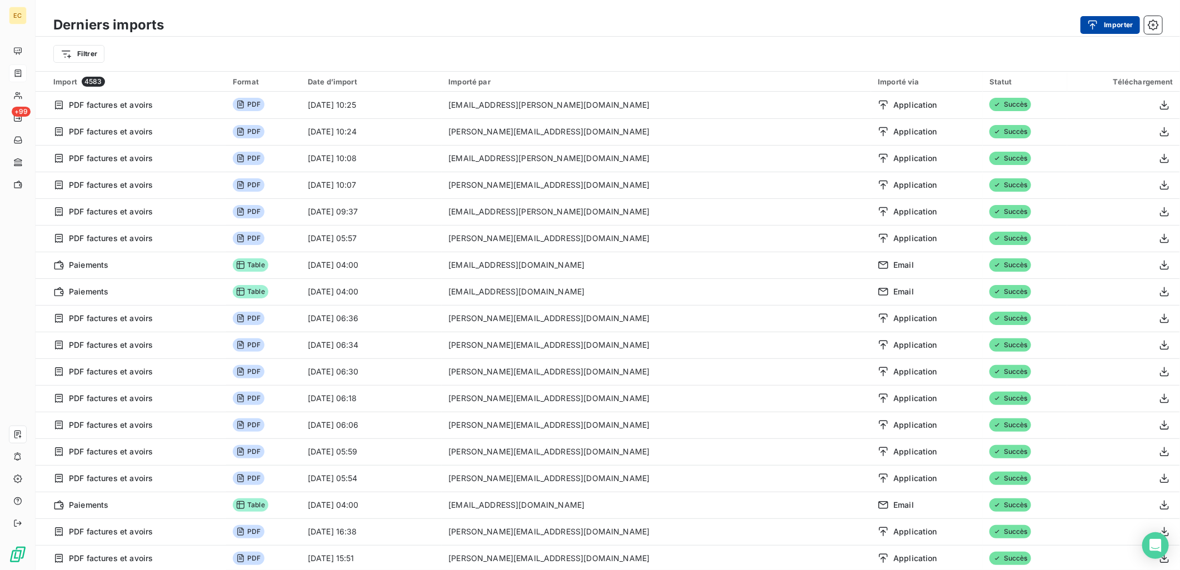
click at [1119, 26] on button "Importer" at bounding box center [1110, 25] width 59 height 18
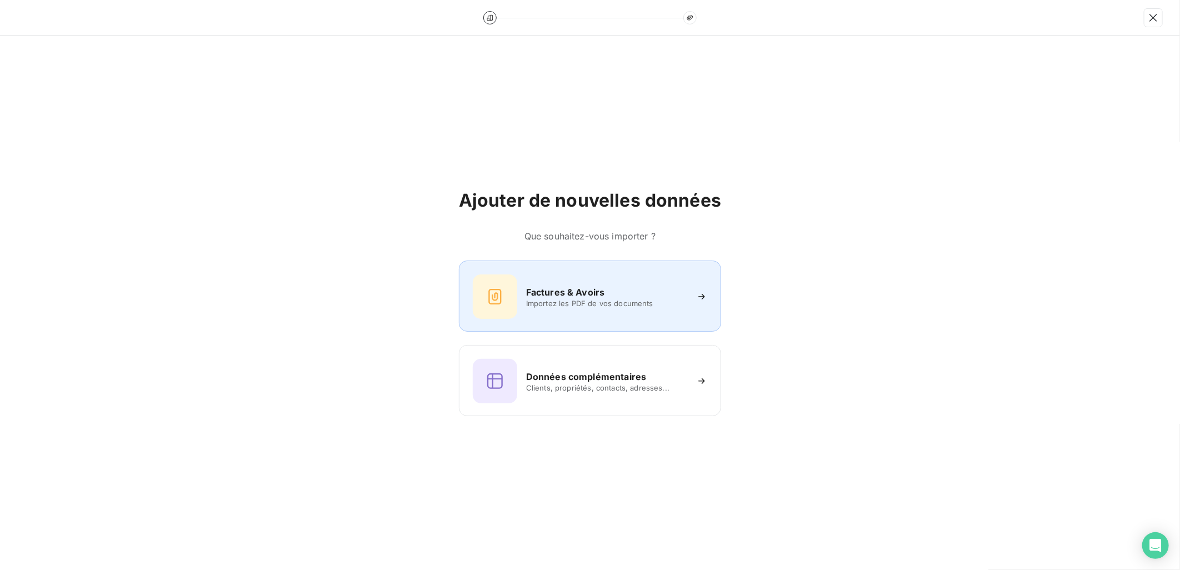
click at [599, 314] on div "Factures & Avoirs Importez les PDF de vos documents" at bounding box center [590, 297] width 235 height 44
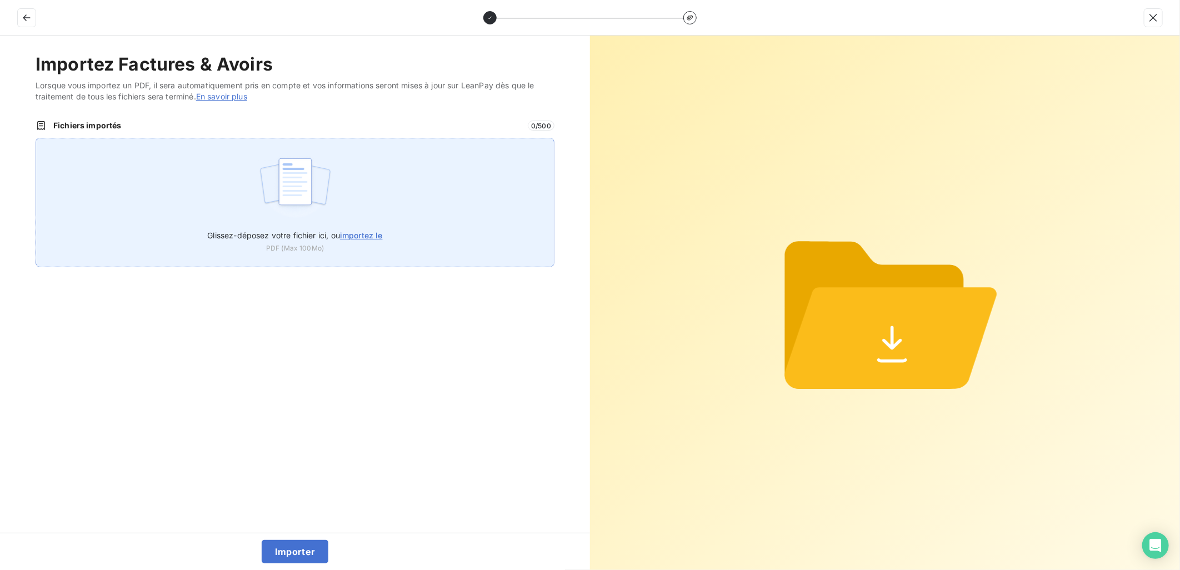
click at [355, 234] on span "importez le" at bounding box center [361, 235] width 43 height 9
click at [36, 138] on input "Glissez-déposez votre fichier ici, ou importez le" at bounding box center [36, 138] width 1 height 1
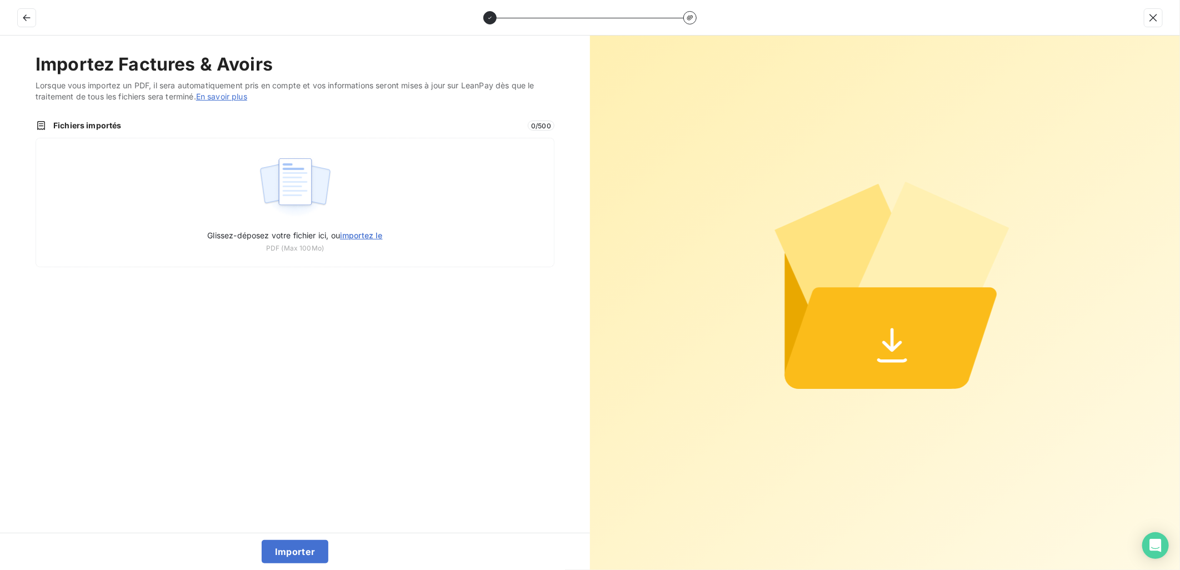
type input "C:\fakepath\FEF-2025-2604.pdf"
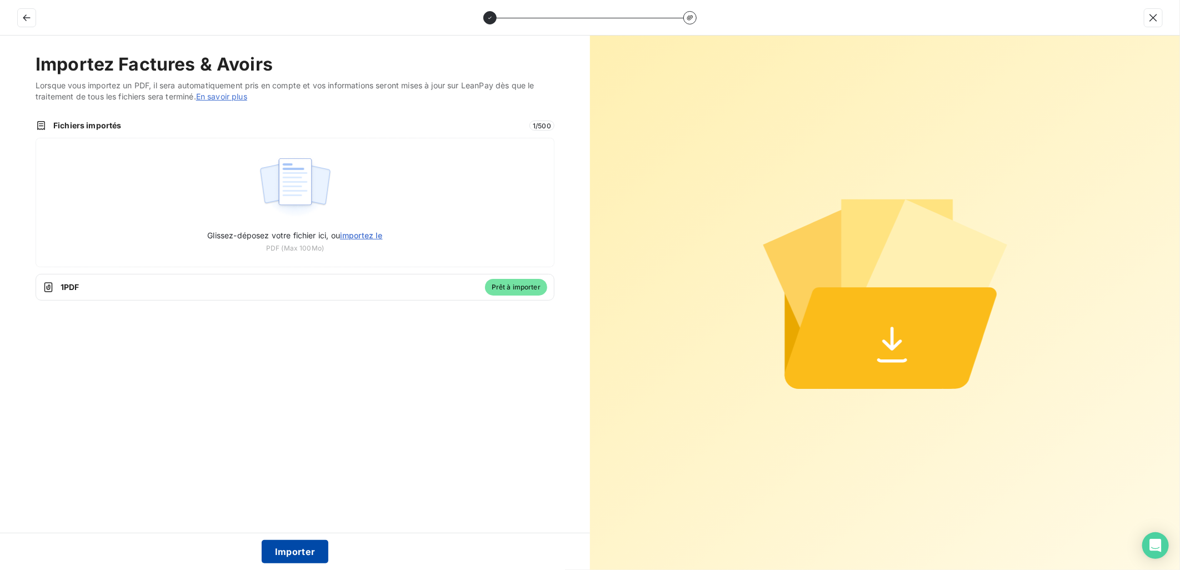
click at [296, 555] on button "Importer" at bounding box center [295, 551] width 67 height 23
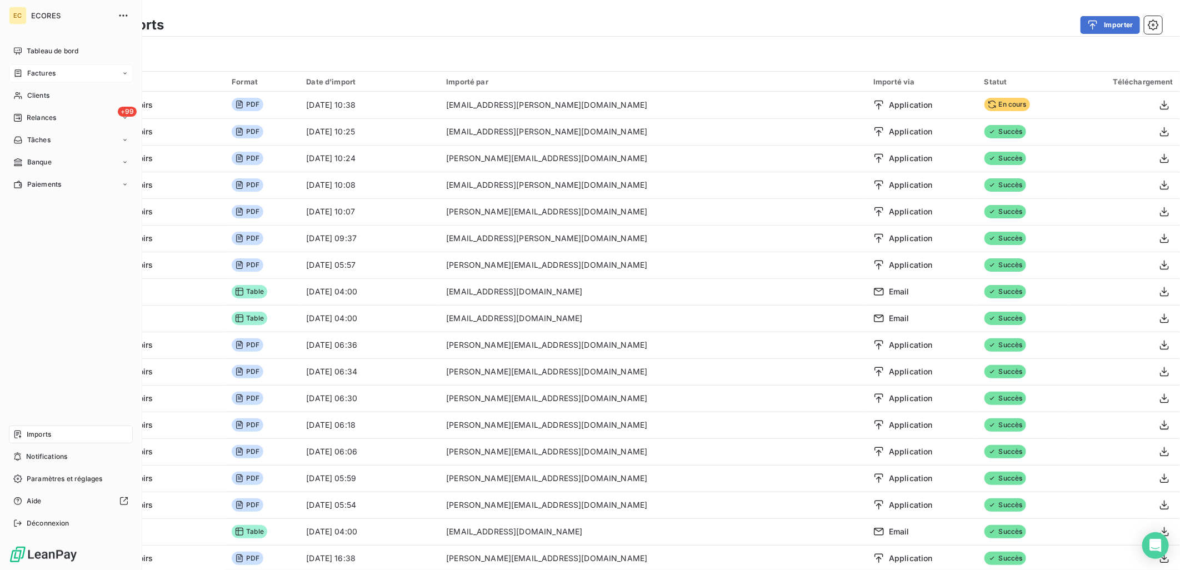
click at [24, 71] on div "Factures" at bounding box center [34, 73] width 42 height 10
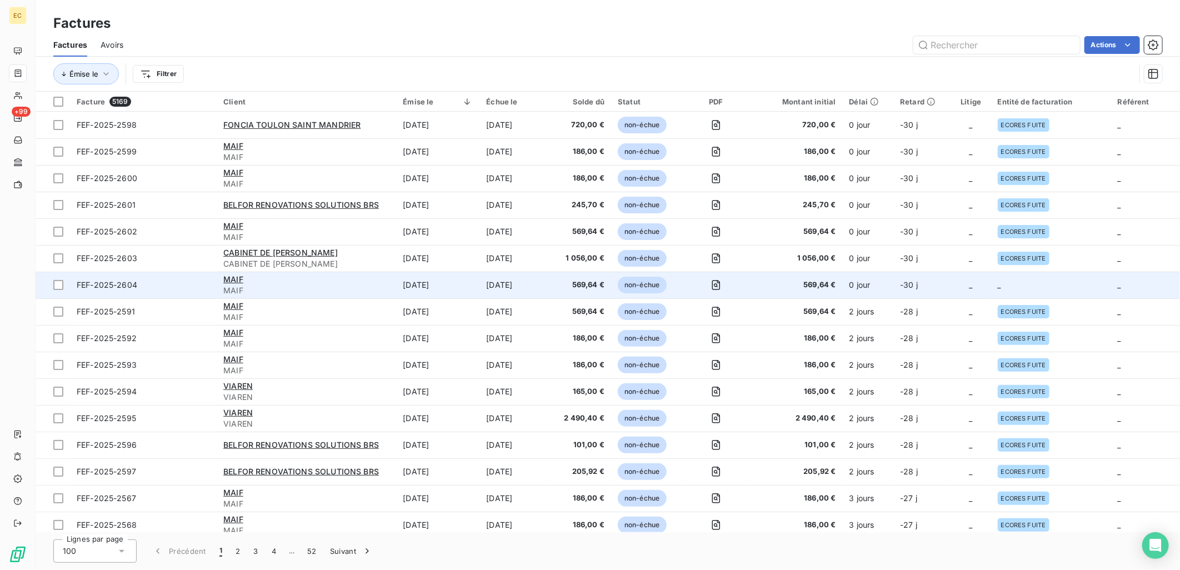
click at [933, 289] on td "-30 j" at bounding box center [923, 285] width 58 height 27
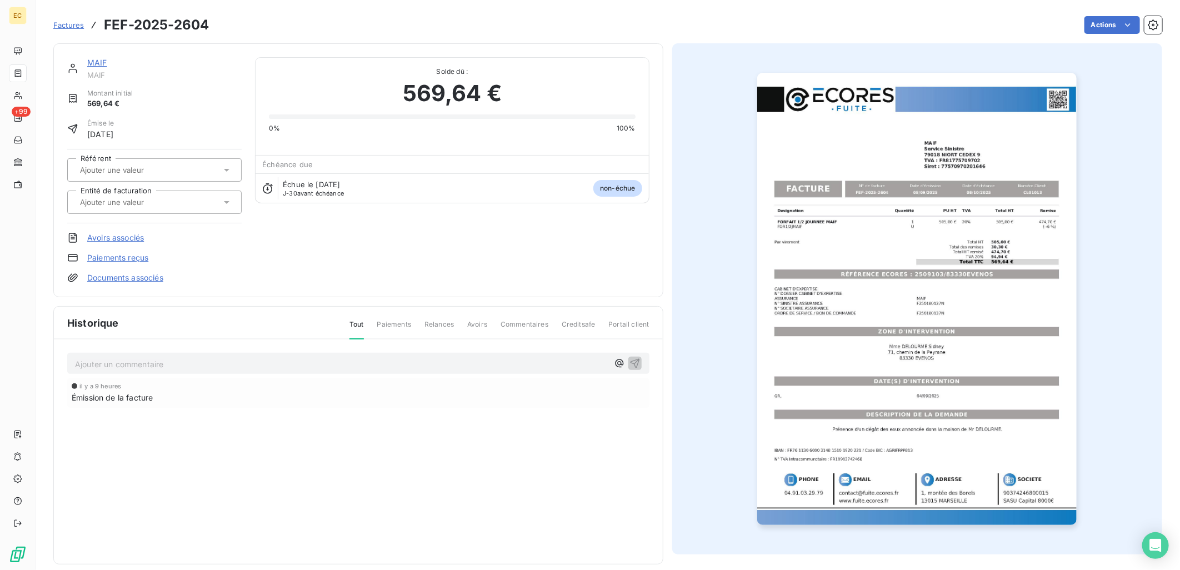
click at [127, 281] on link "Documents associés" at bounding box center [125, 277] width 76 height 11
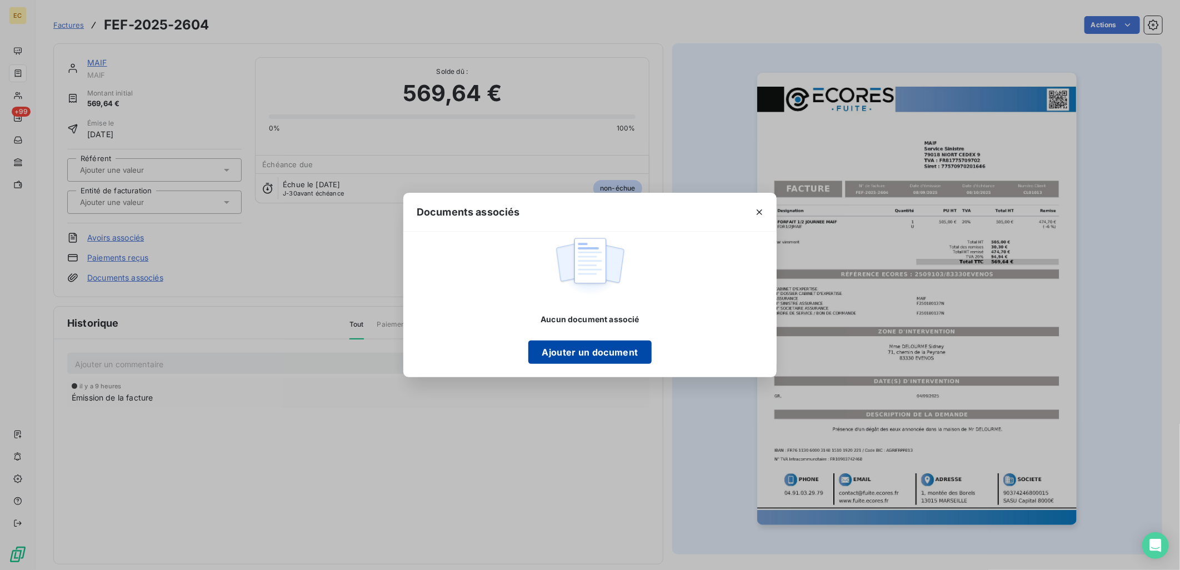
click at [610, 358] on button "Ajouter un document" at bounding box center [590, 352] width 123 height 23
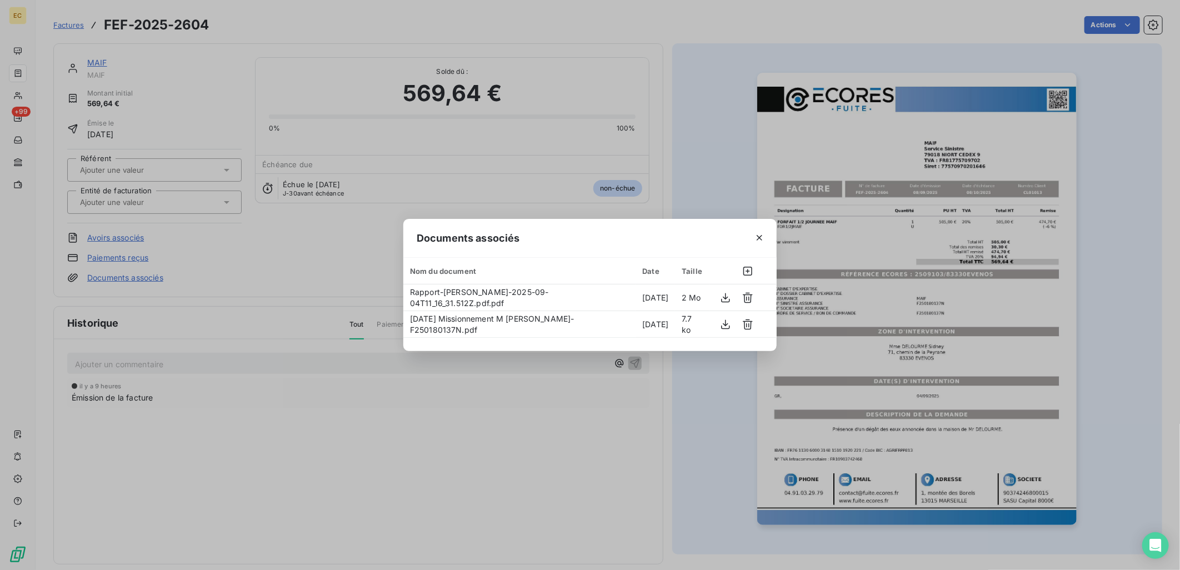
drag, startPoint x: 340, startPoint y: 423, endPoint x: 320, endPoint y: 413, distance: 22.4
click at [338, 423] on div "Documents associés Nom du document Date Taille Rapport-Mme [PERSON_NAME]-2025-0…" at bounding box center [590, 285] width 1180 height 570
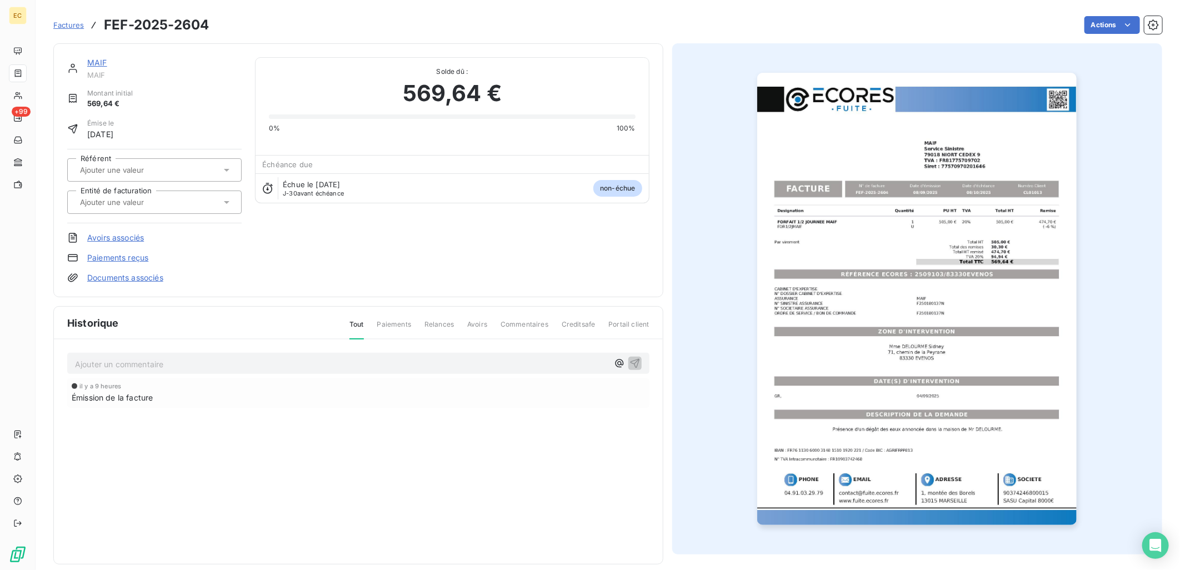
click at [153, 203] on input "text" at bounding box center [135, 202] width 112 height 10
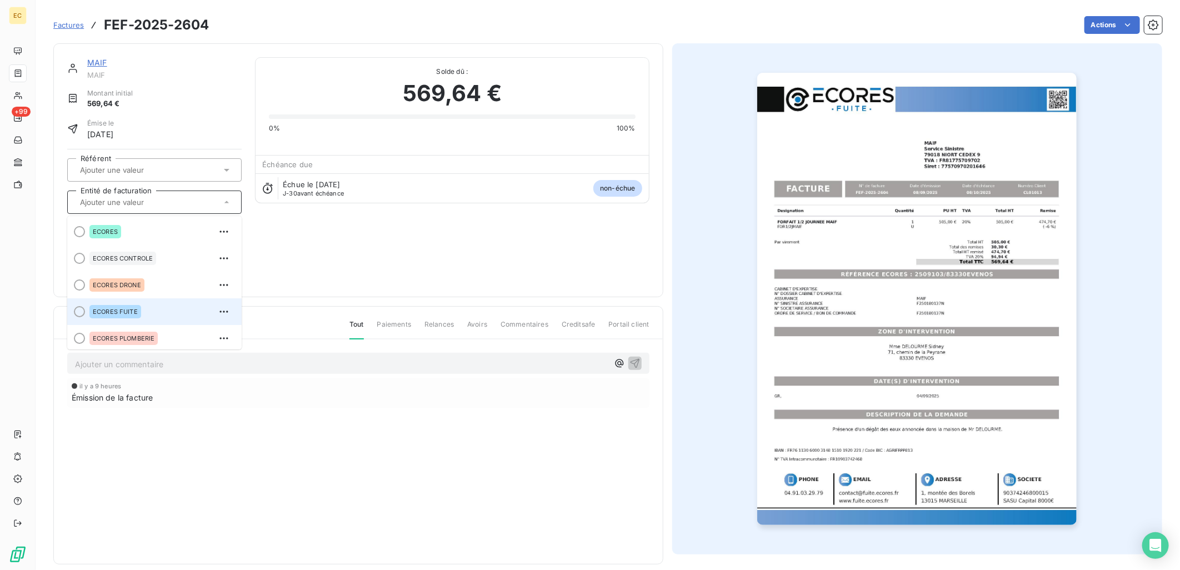
click at [135, 307] on div "ECORES FUITE" at bounding box center [115, 311] width 52 height 13
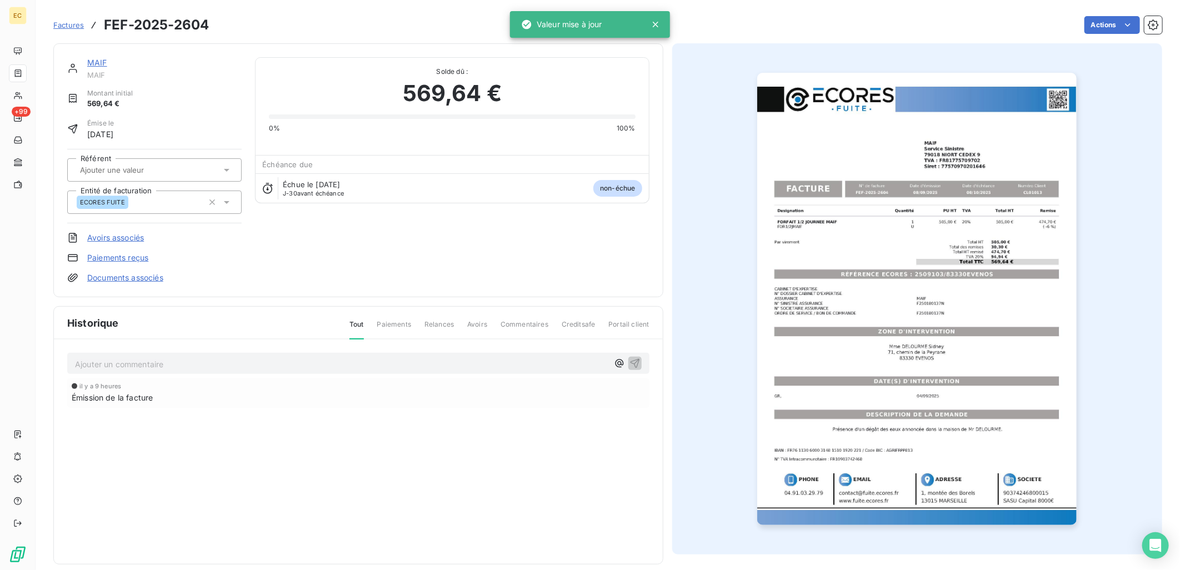
click at [144, 275] on link "Documents associés" at bounding box center [125, 277] width 76 height 11
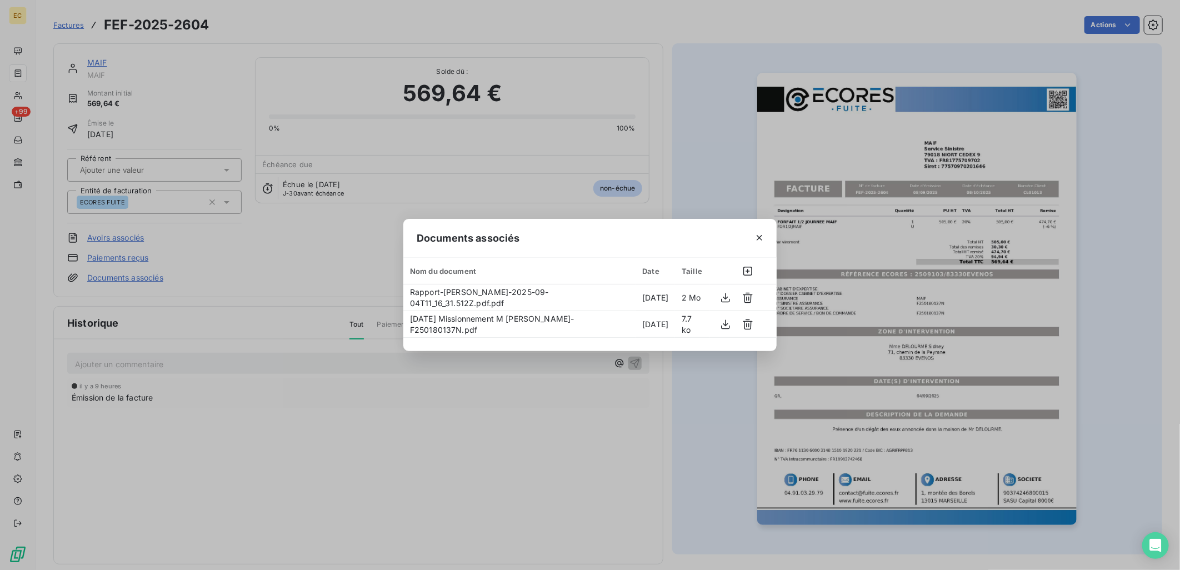
click at [435, 464] on div "Documents associés Nom du document Date Taille Rapport-Mme [PERSON_NAME]-2025-0…" at bounding box center [590, 285] width 1180 height 570
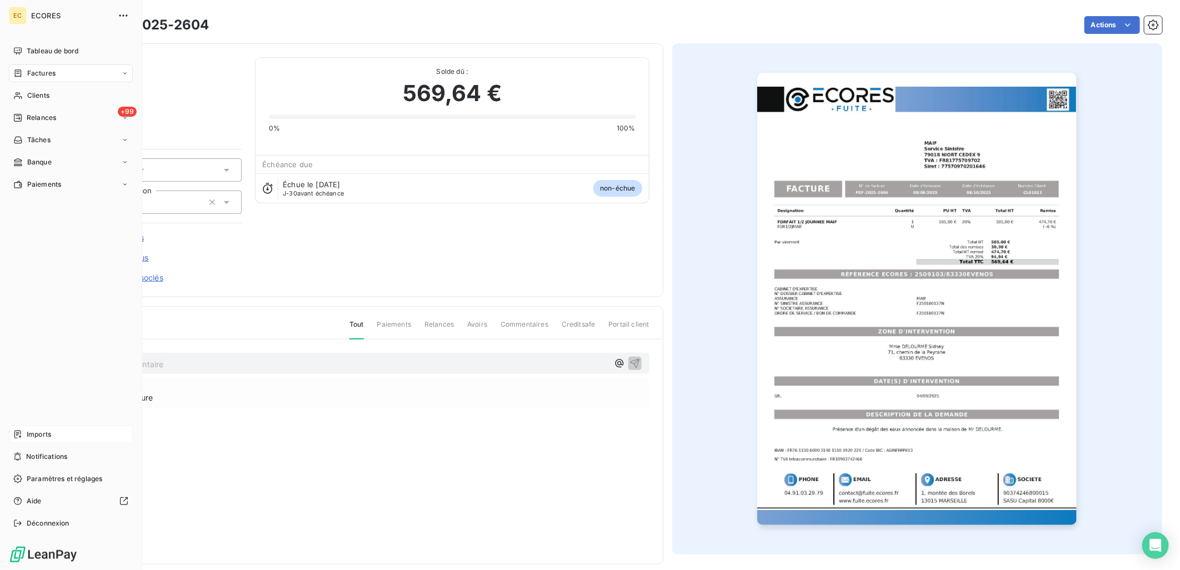
click at [46, 431] on span "Imports" at bounding box center [39, 435] width 24 height 10
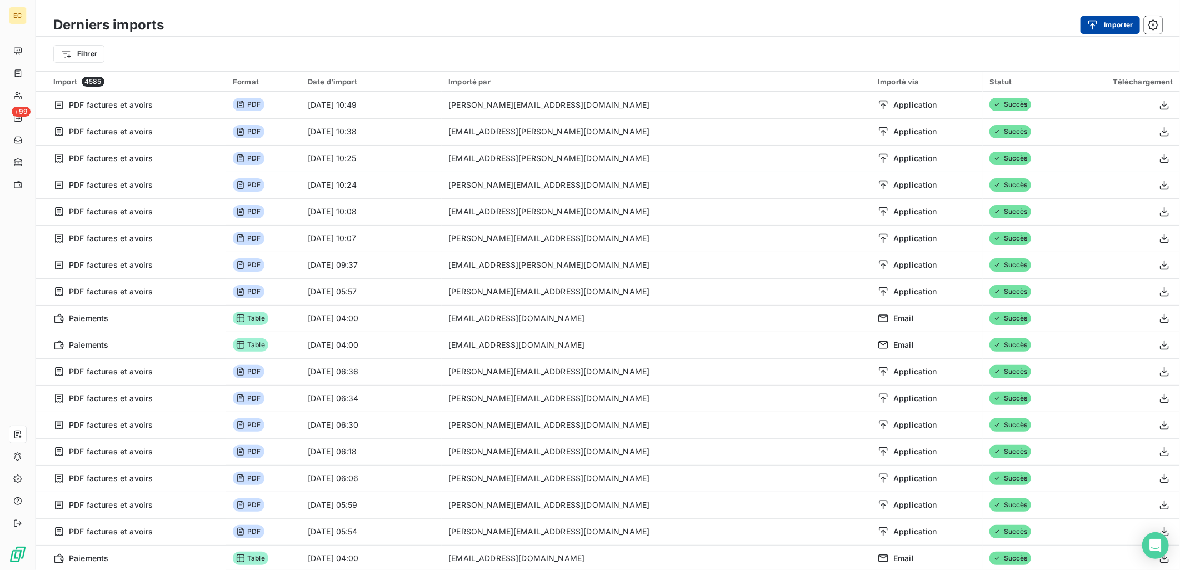
click at [1131, 19] on button "Importer" at bounding box center [1110, 25] width 59 height 18
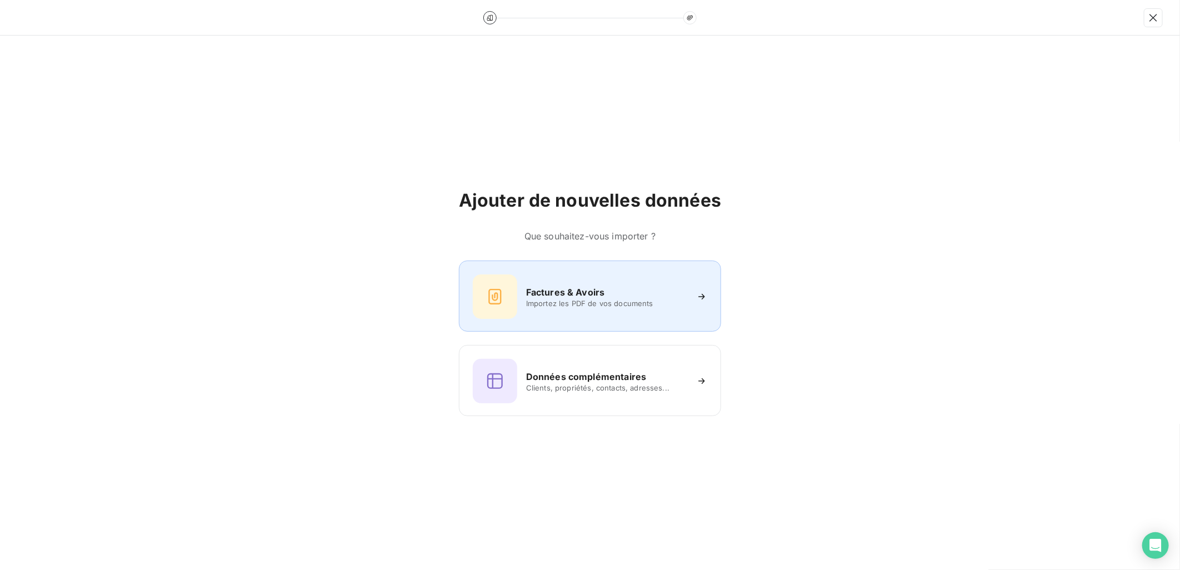
click at [561, 285] on div "Factures & Avoirs Importez les PDF de vos documents" at bounding box center [590, 297] width 235 height 44
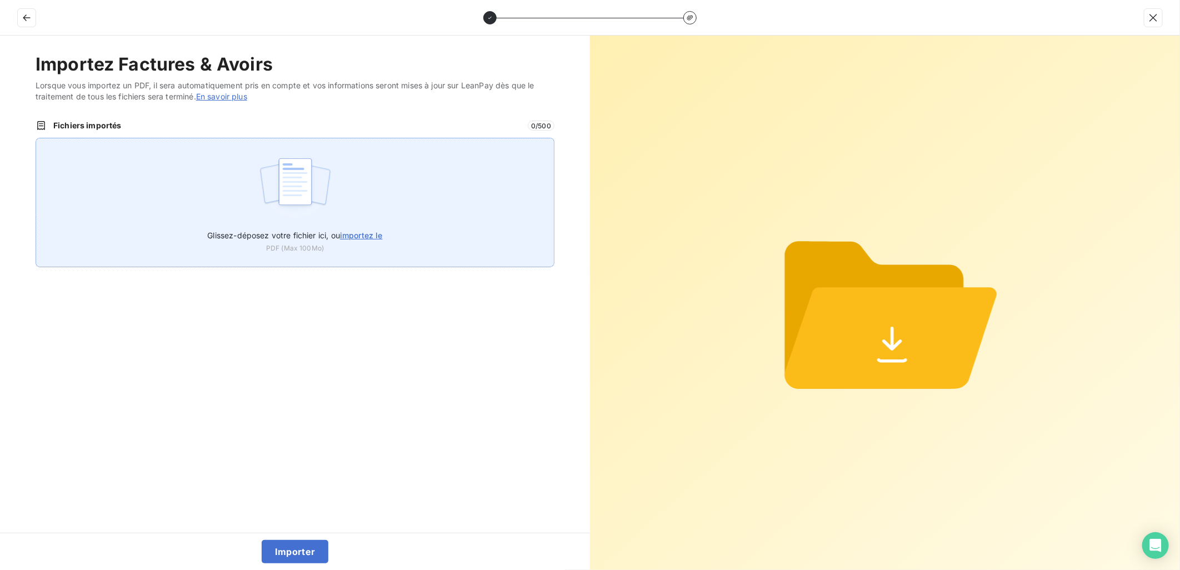
click at [265, 197] on img at bounding box center [295, 187] width 74 height 71
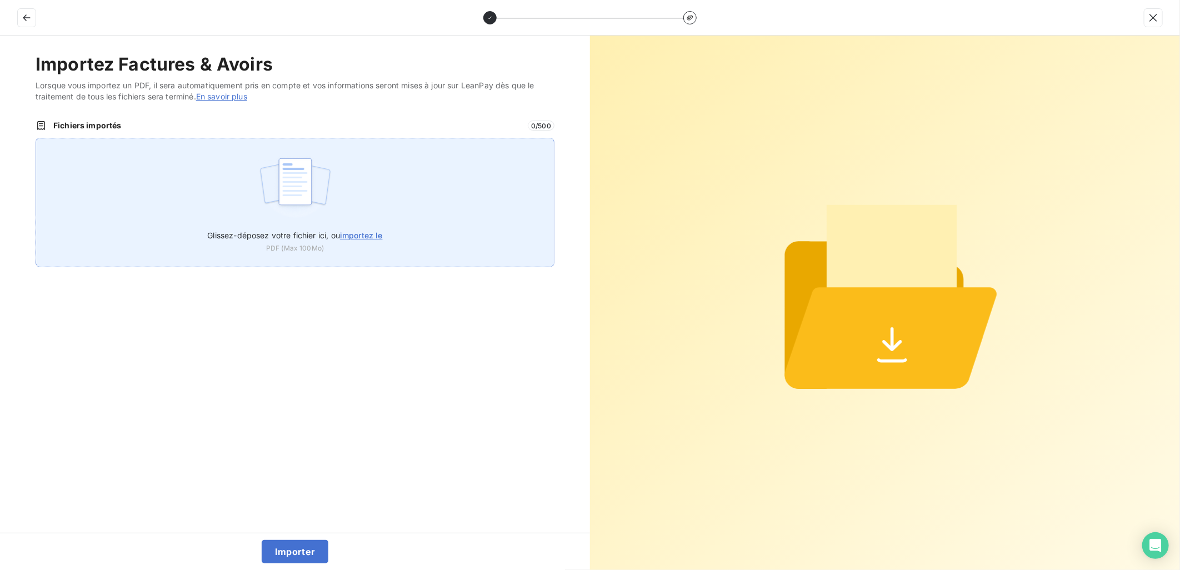
type input "C:\fakepath\FEF-2025-2606.pdf"
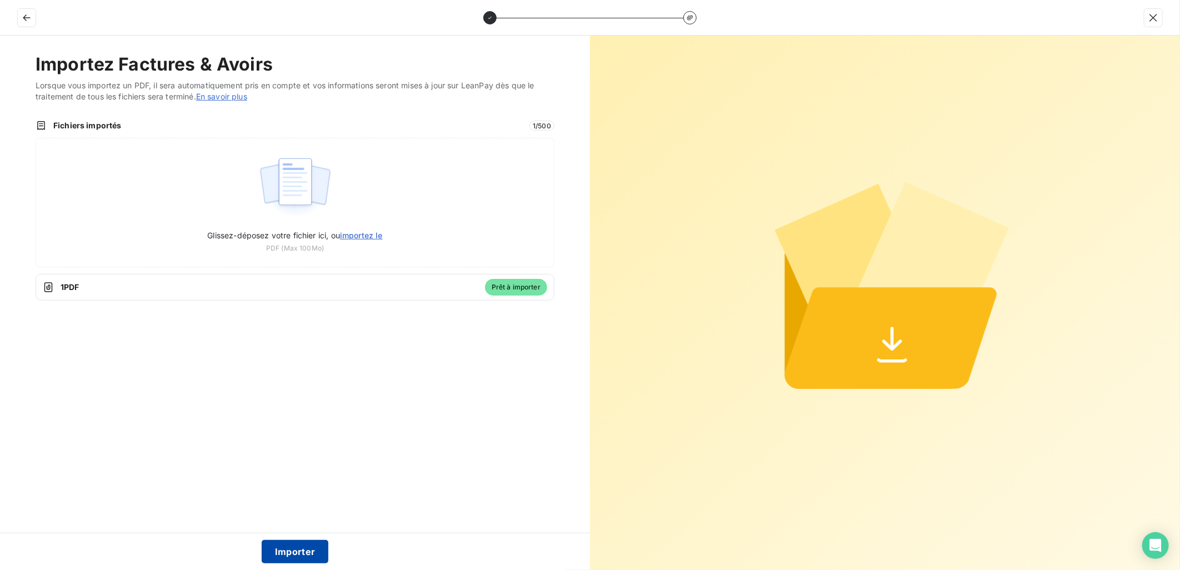
click at [281, 547] on button "Importer" at bounding box center [295, 551] width 67 height 23
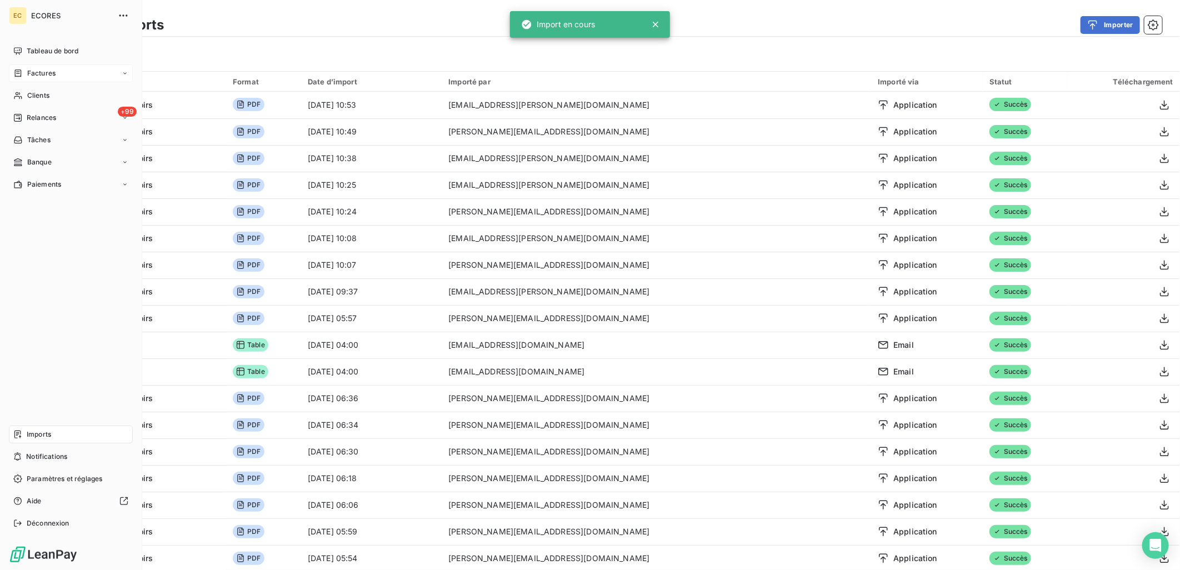
click at [51, 71] on span "Factures" at bounding box center [41, 73] width 28 height 10
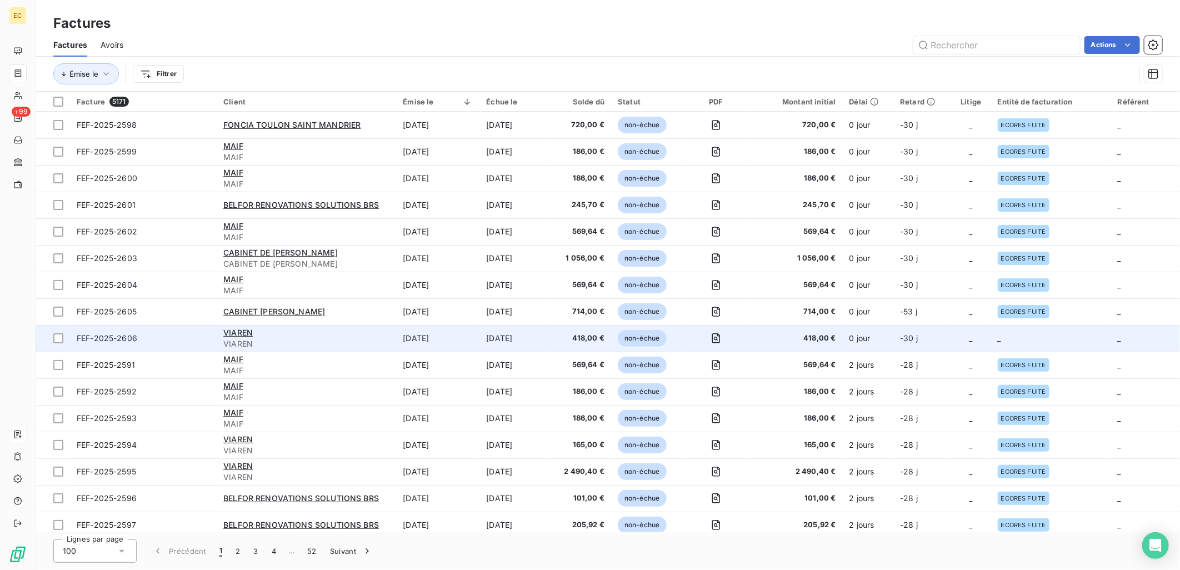
click at [975, 345] on td "_" at bounding box center [971, 338] width 40 height 27
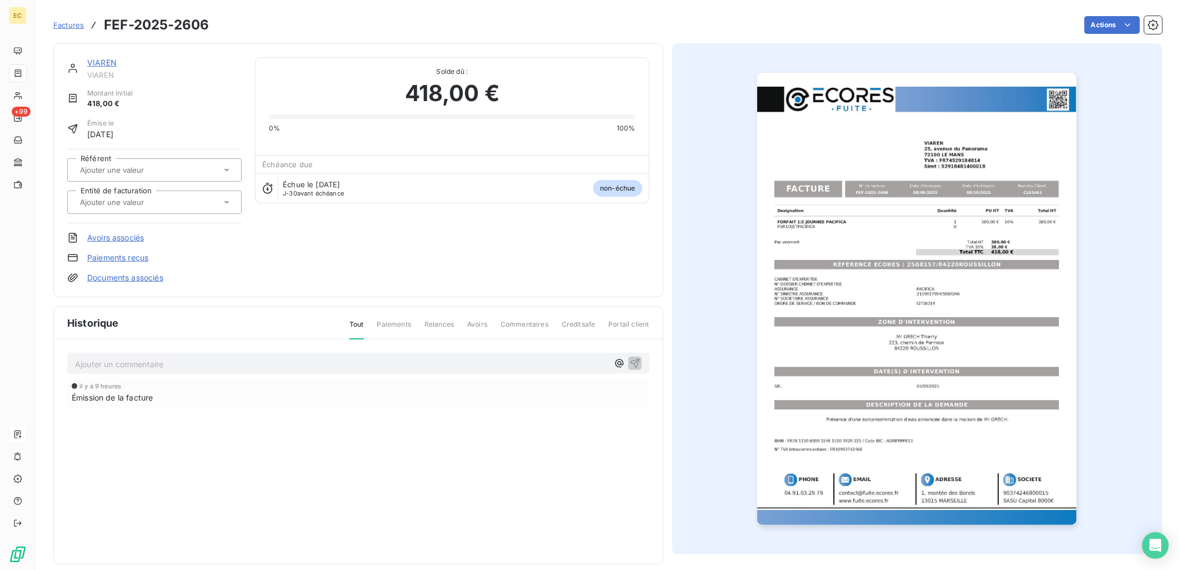
click at [139, 276] on link "Documents associés" at bounding box center [125, 277] width 76 height 11
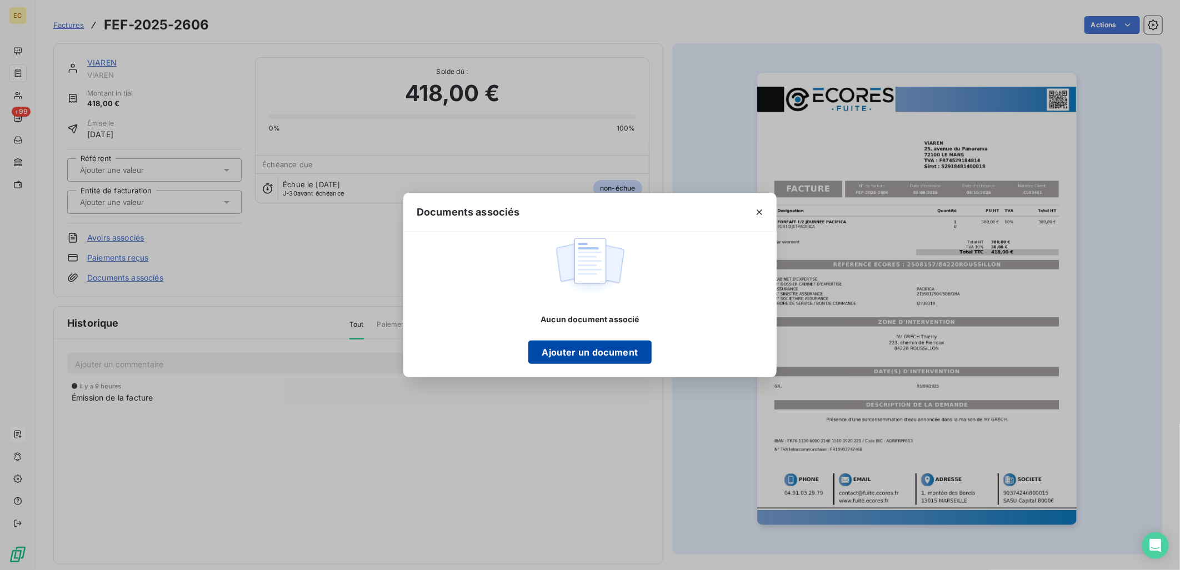
click at [587, 357] on button "Ajouter un document" at bounding box center [590, 352] width 123 height 23
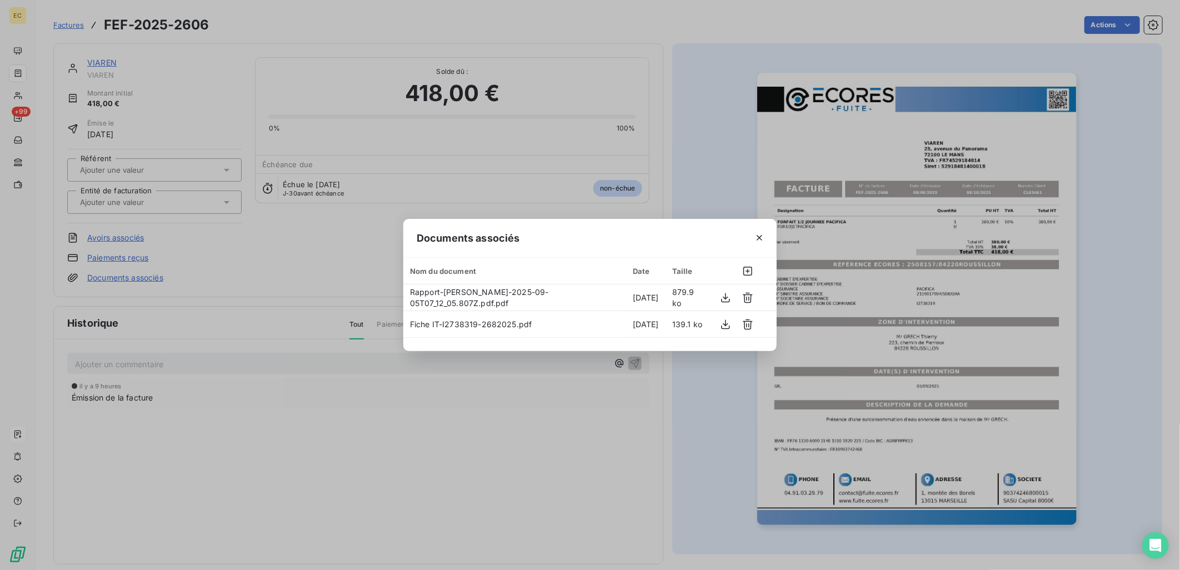
click at [196, 204] on div "Documents associés Nom du document Date Taille Rapport-[PERSON_NAME]-2025-09-05…" at bounding box center [590, 285] width 1180 height 570
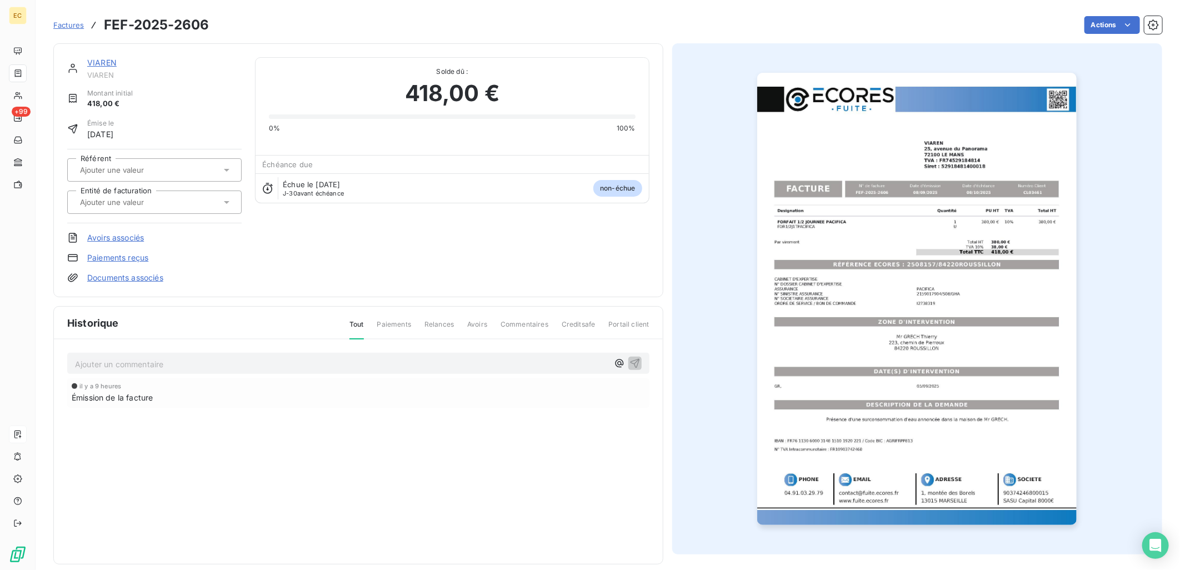
click at [196, 203] on div at bounding box center [149, 202] width 144 height 14
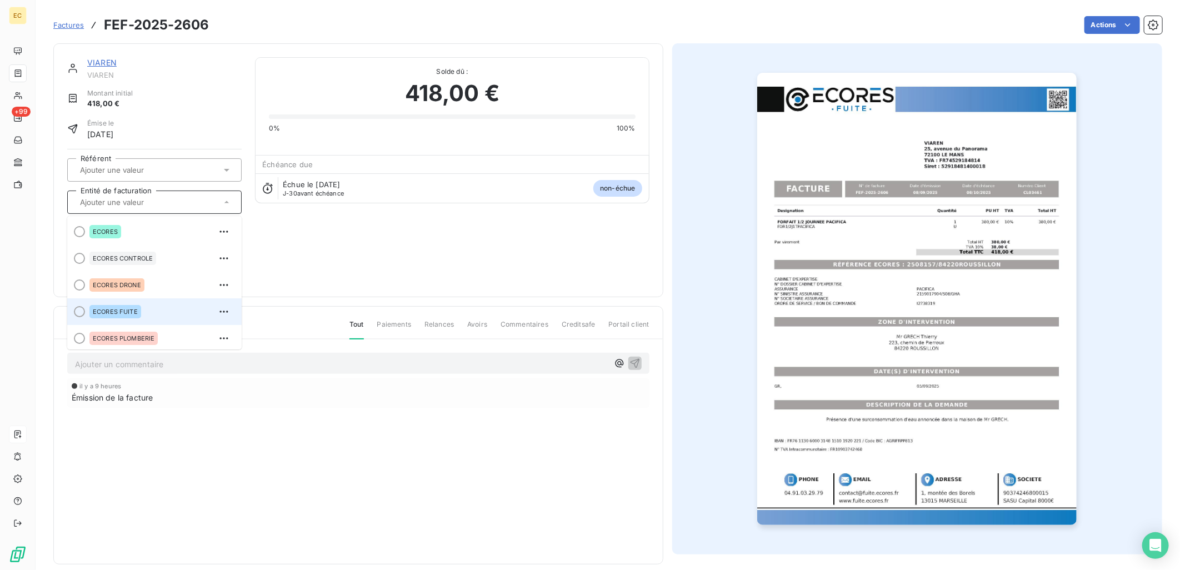
drag, startPoint x: 196, startPoint y: 203, endPoint x: 139, endPoint y: 308, distance: 119.4
click at [139, 308] on div "ECORES FUITE" at bounding box center [115, 311] width 52 height 13
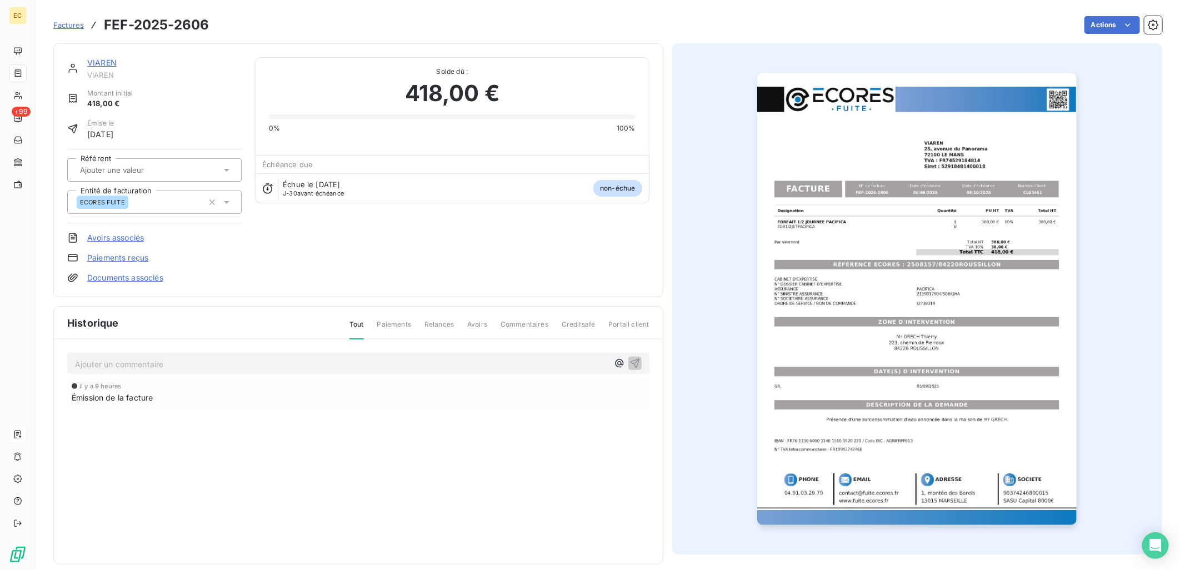
click at [149, 276] on link "Documents associés" at bounding box center [125, 277] width 76 height 11
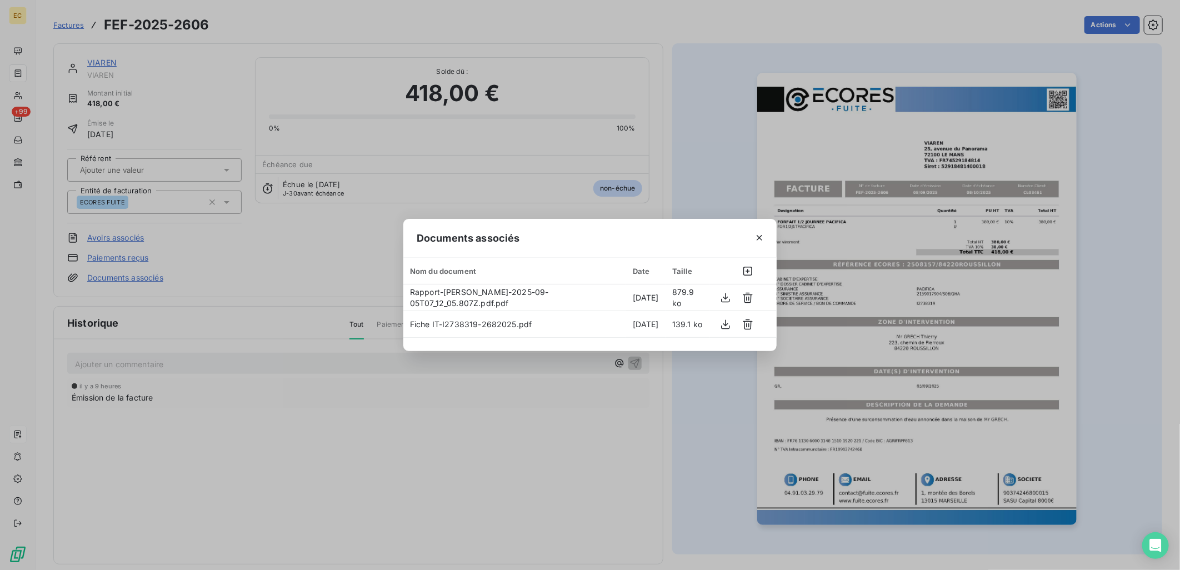
click at [417, 441] on div "Documents associés Nom du document Date Taille Rapport-[PERSON_NAME]-2025-09-05…" at bounding box center [590, 285] width 1180 height 570
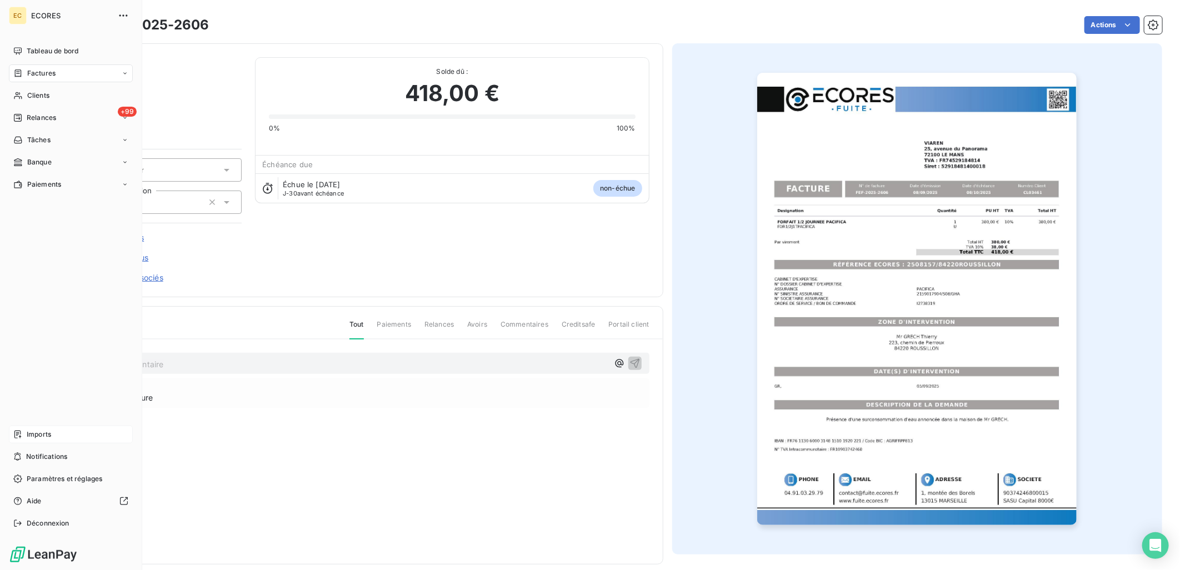
click at [28, 434] on span "Imports" at bounding box center [39, 435] width 24 height 10
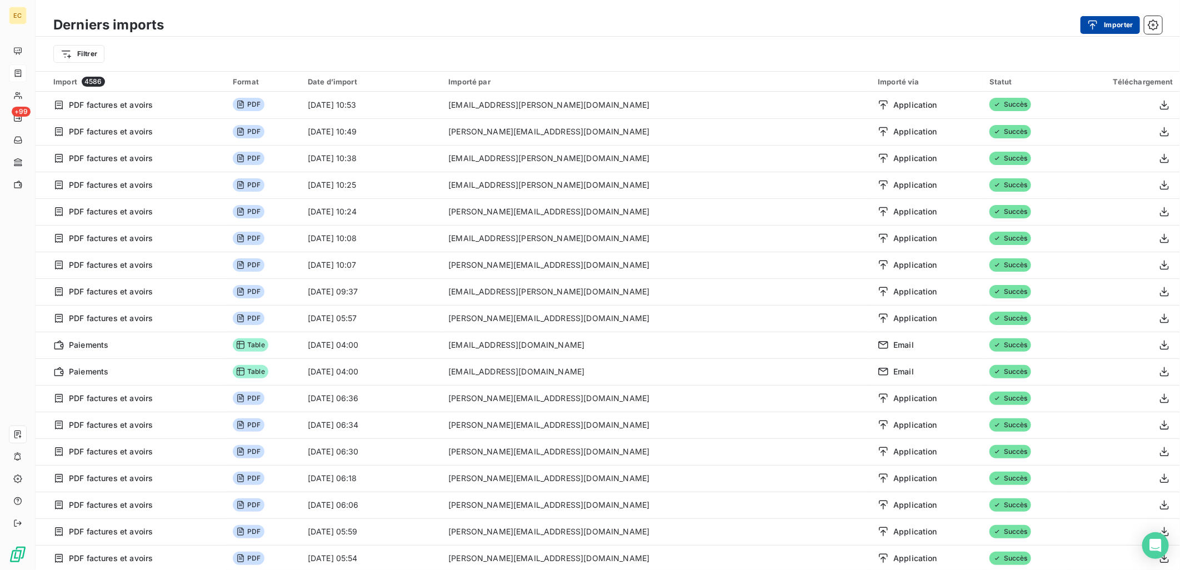
click at [1120, 25] on button "Importer" at bounding box center [1110, 25] width 59 height 18
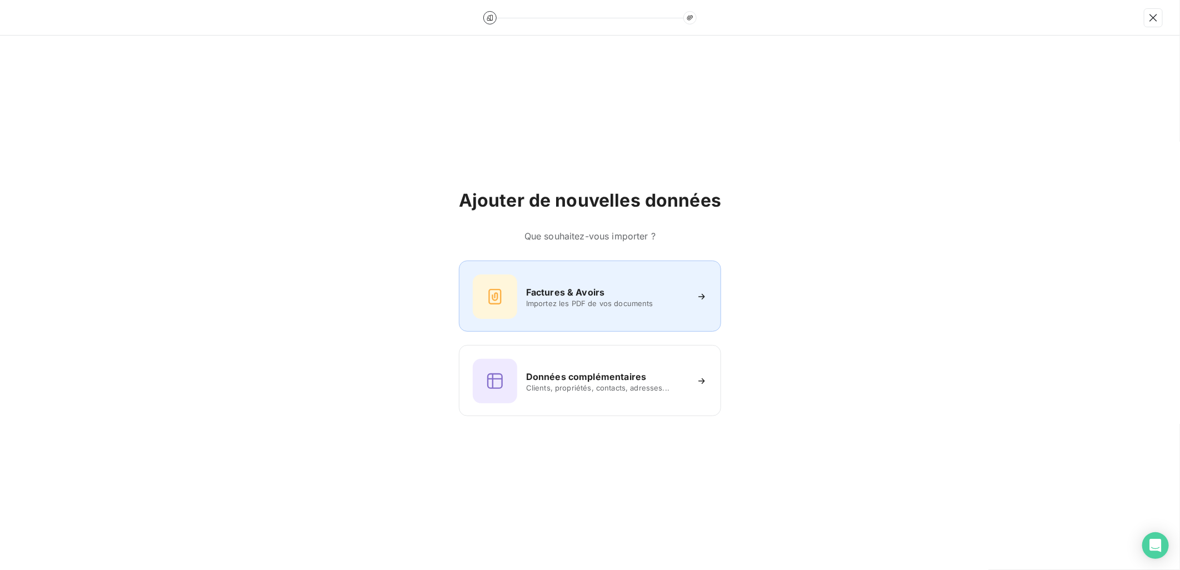
click at [549, 306] on span "Importez les PDF de vos documents" at bounding box center [606, 303] width 161 height 9
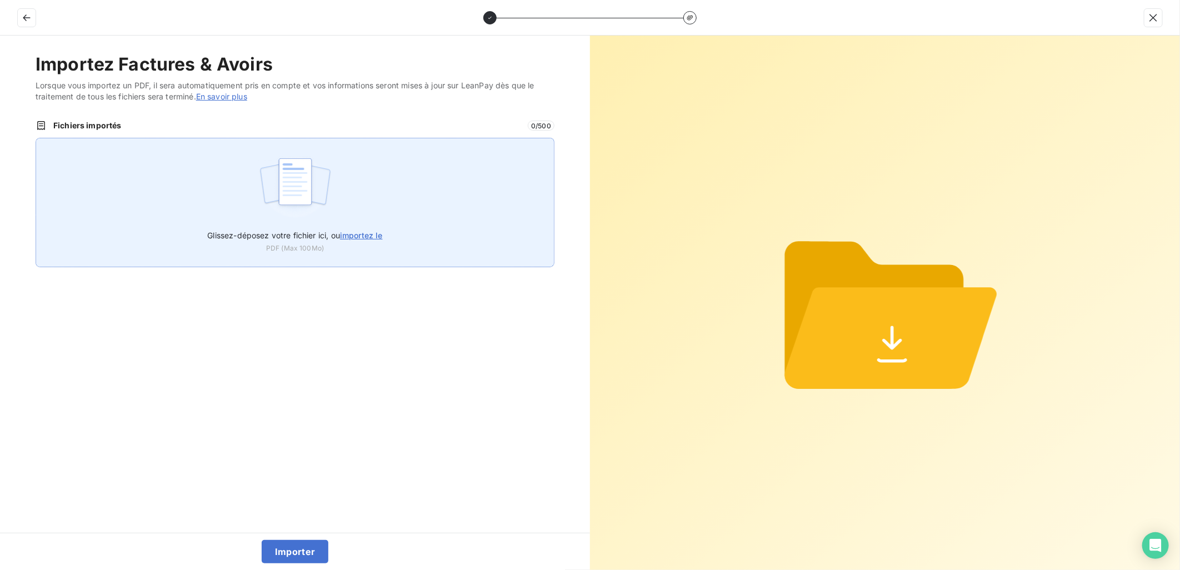
click at [328, 206] on img at bounding box center [295, 187] width 74 height 71
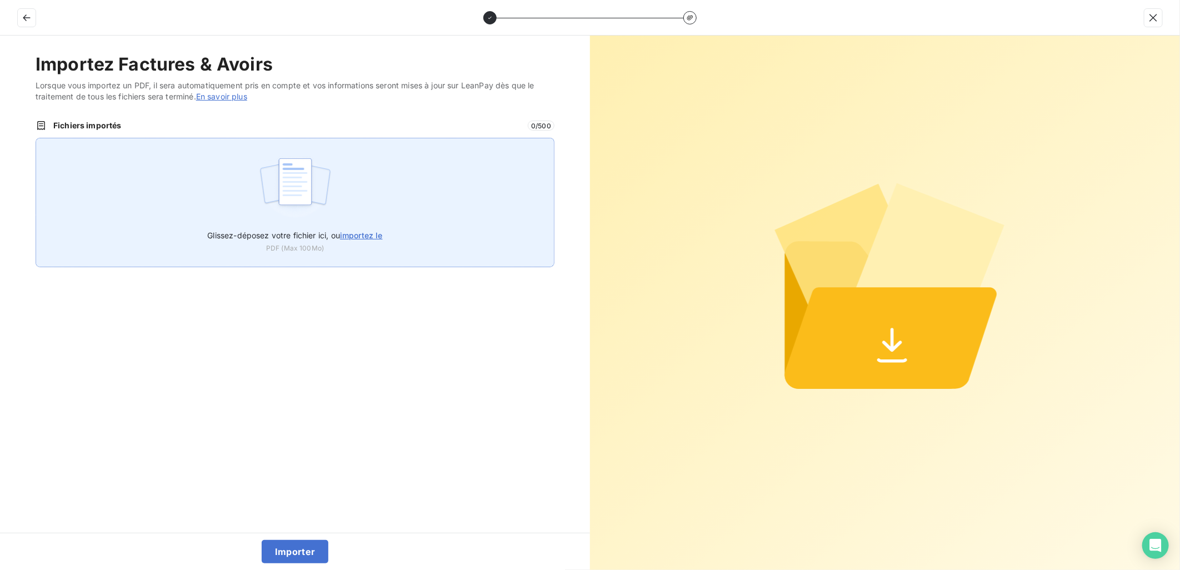
type input "C:\fakepath\FEF-2025-2607.pdf"
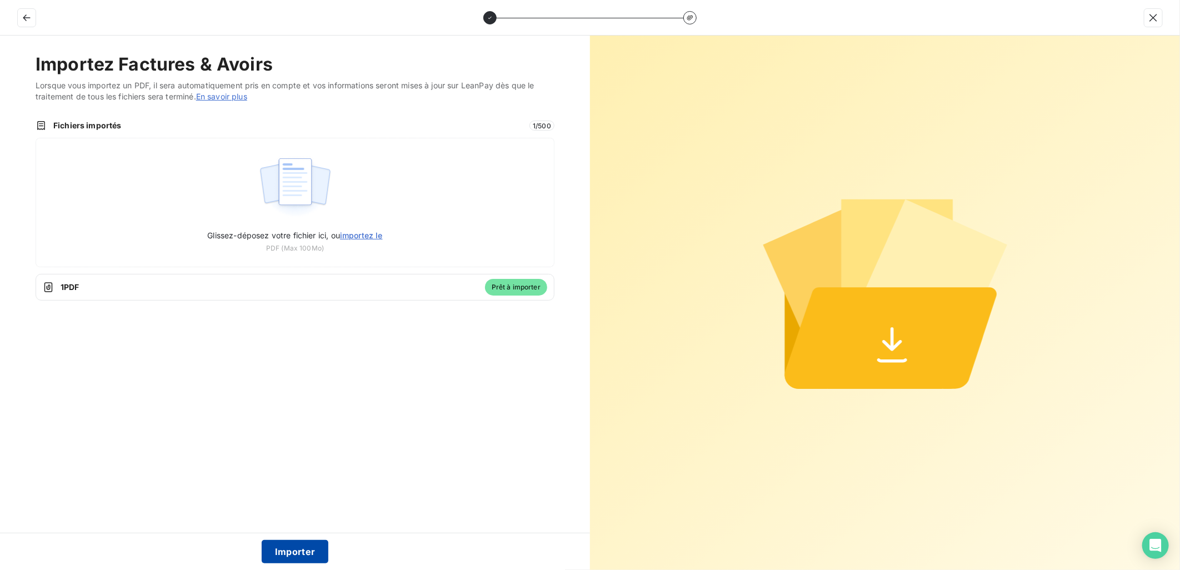
click at [310, 549] on button "Importer" at bounding box center [295, 551] width 67 height 23
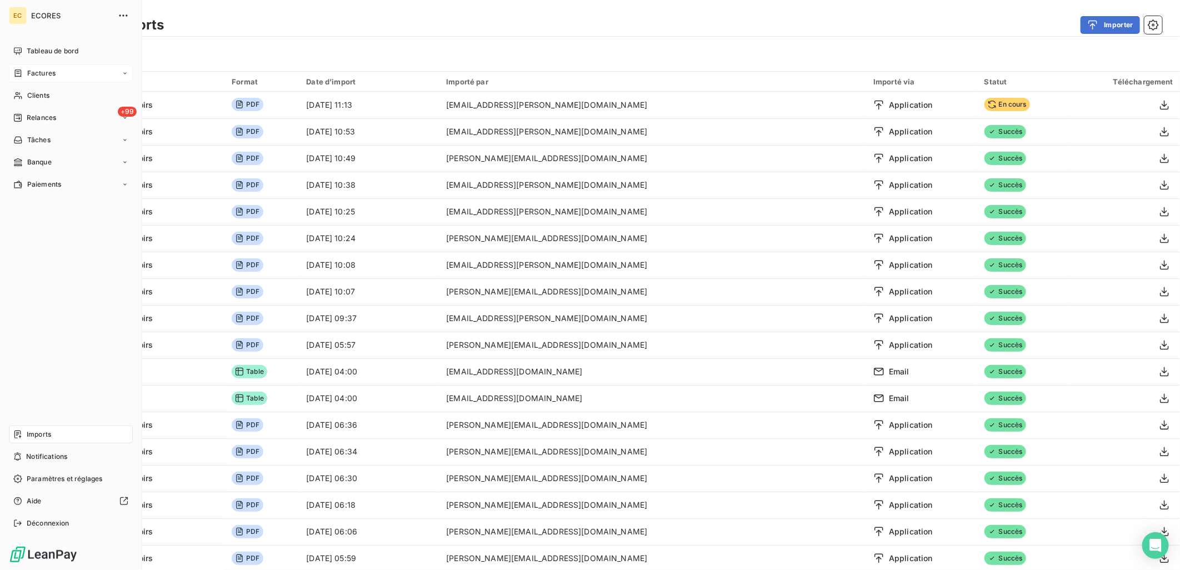
click at [37, 74] on span "Factures" at bounding box center [41, 73] width 28 height 10
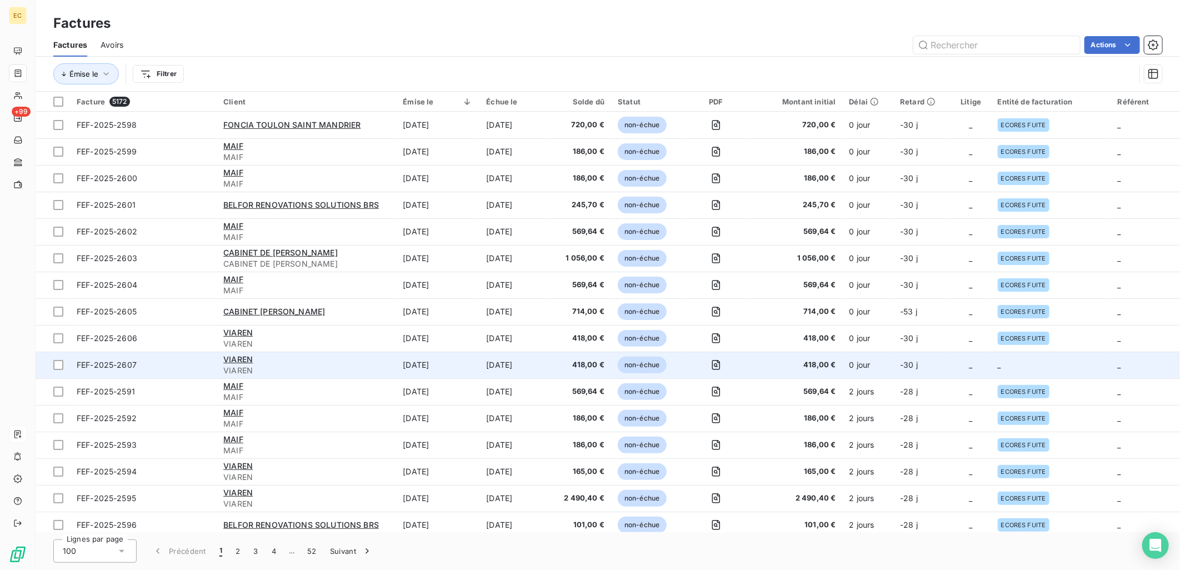
click at [866, 374] on td "0 jour" at bounding box center [868, 365] width 51 height 27
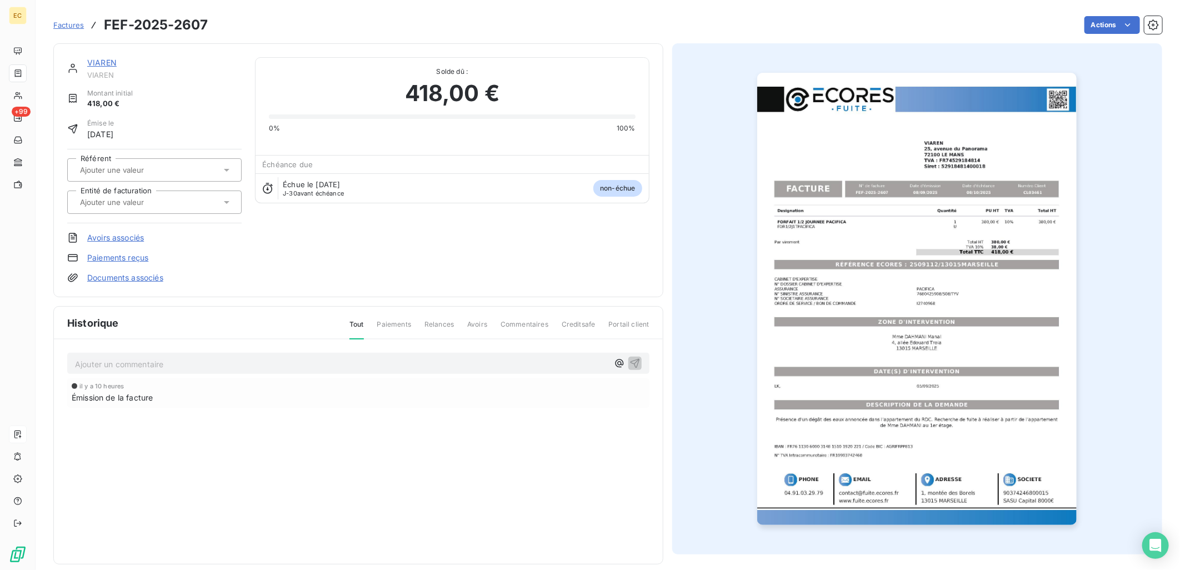
click at [156, 275] on link "Documents associés" at bounding box center [125, 277] width 76 height 11
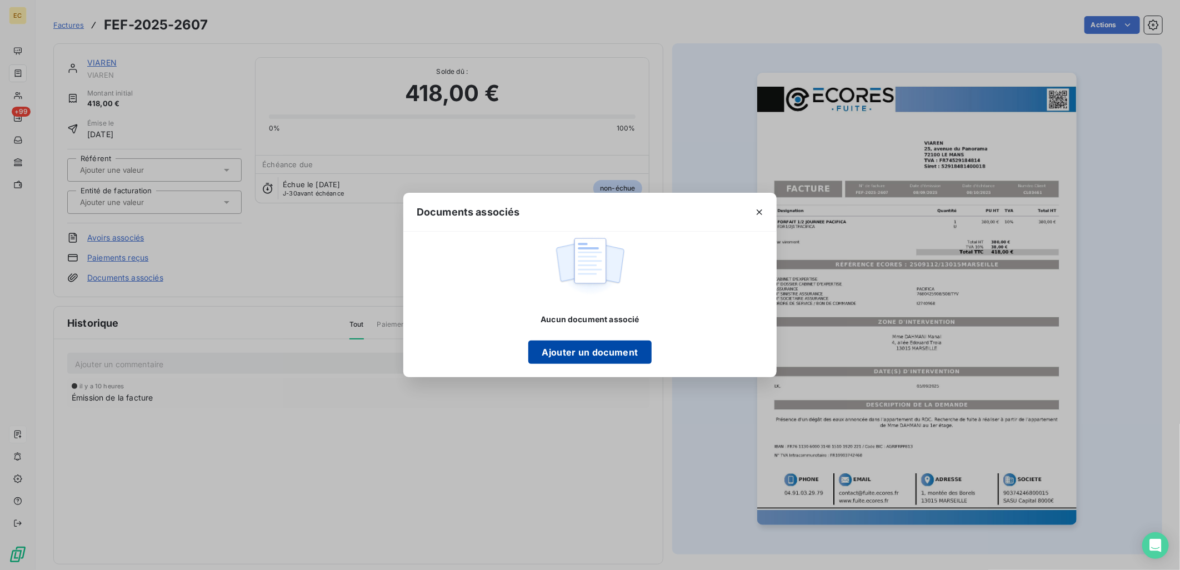
click at [567, 354] on button "Ajouter un document" at bounding box center [590, 352] width 123 height 23
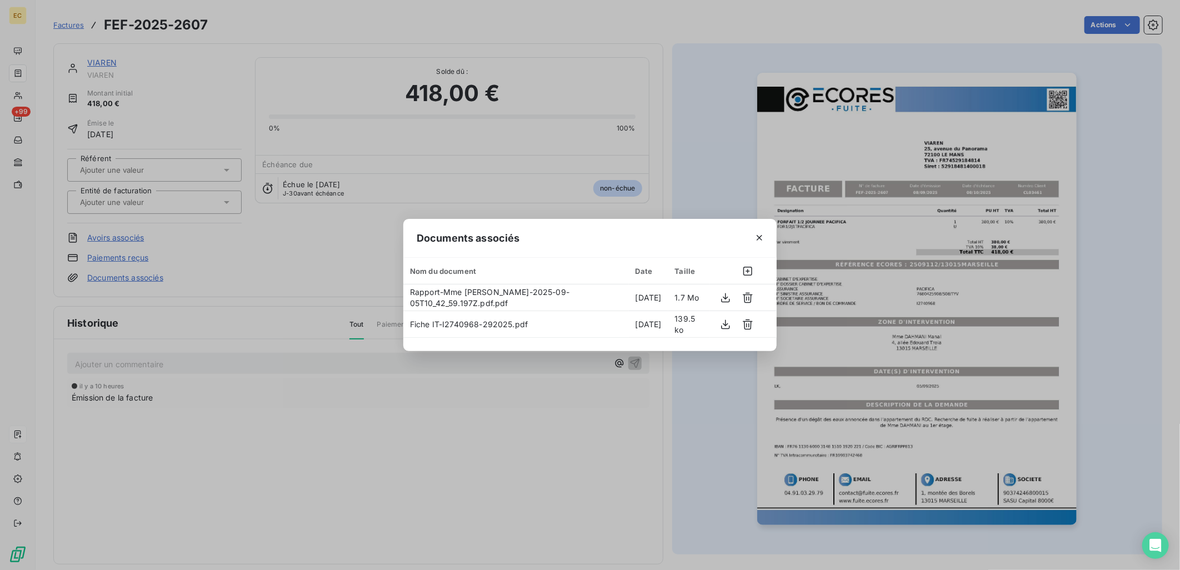
click at [336, 268] on div "Documents associés Nom du document Date Taille Rapport-Mme [PERSON_NAME]-2025-0…" at bounding box center [590, 285] width 1180 height 570
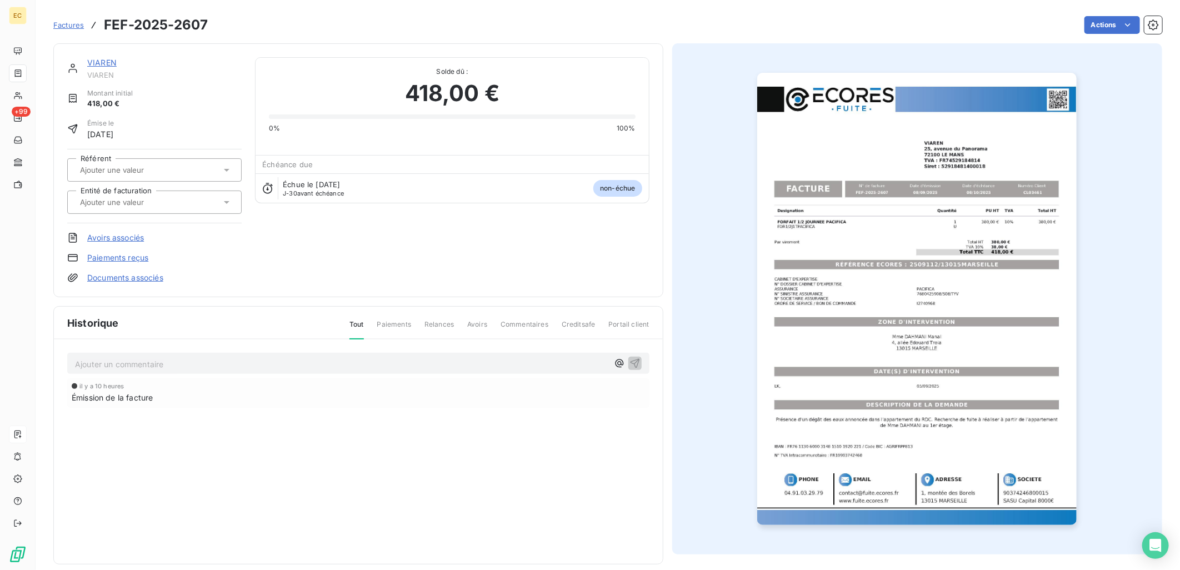
click at [123, 208] on div at bounding box center [149, 202] width 144 height 14
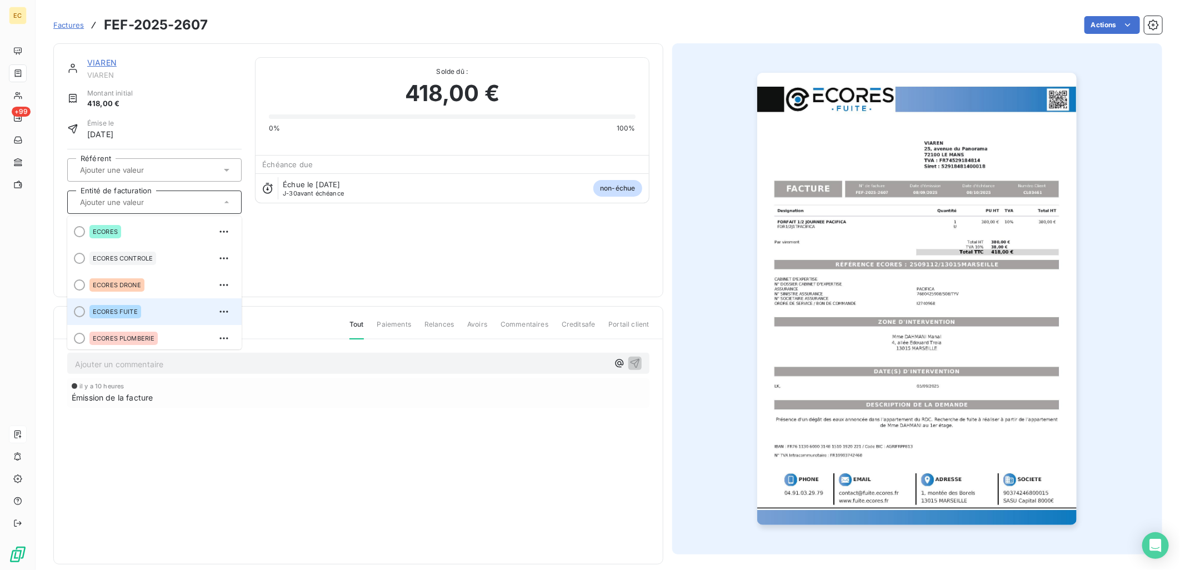
click at [126, 307] on div "ECORES FUITE" at bounding box center [115, 311] width 52 height 13
